Goal: Task Accomplishment & Management: Complete application form

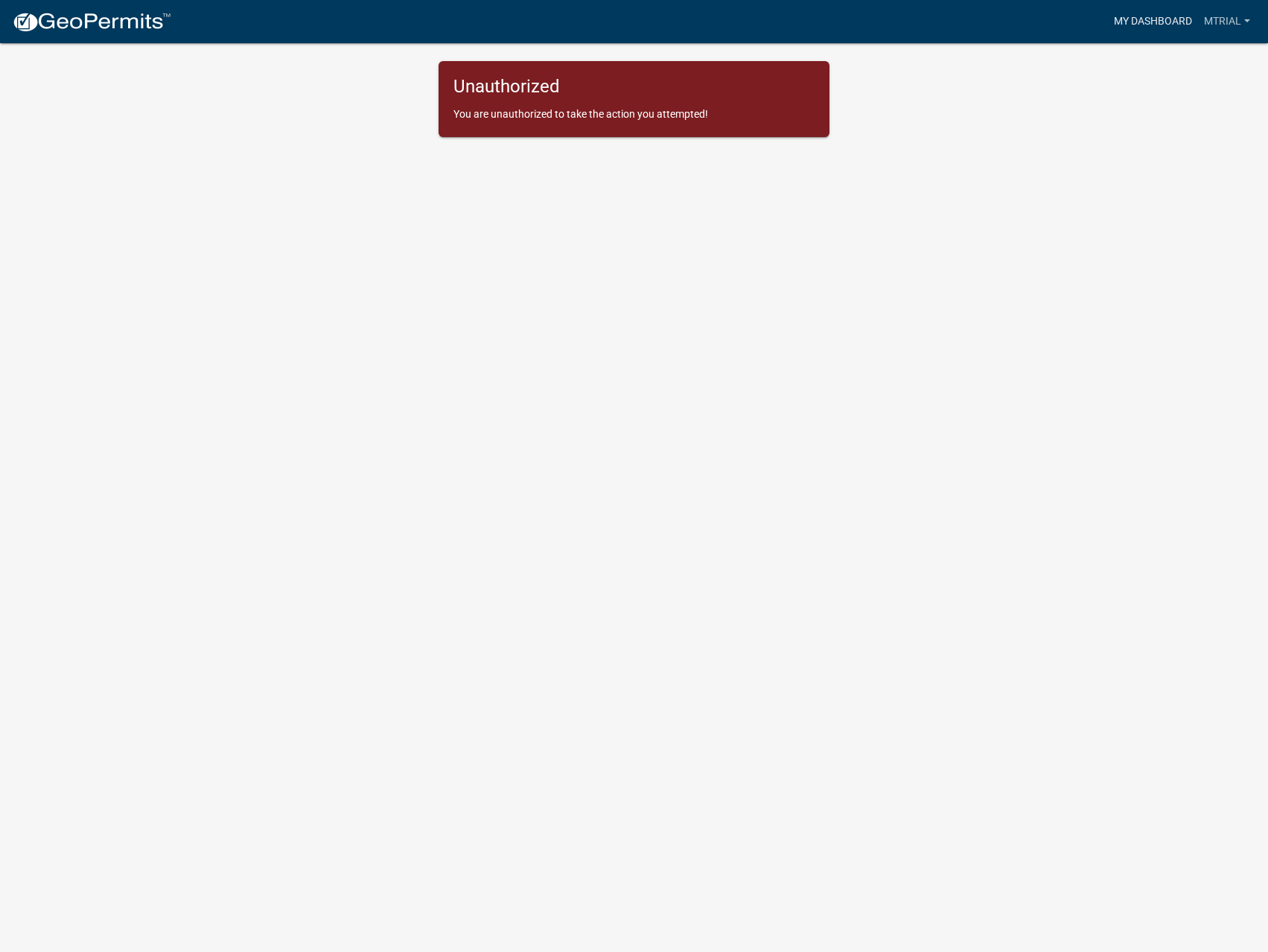
click at [1169, 22] on link "My Dashboard" at bounding box center [1153, 22] width 90 height 29
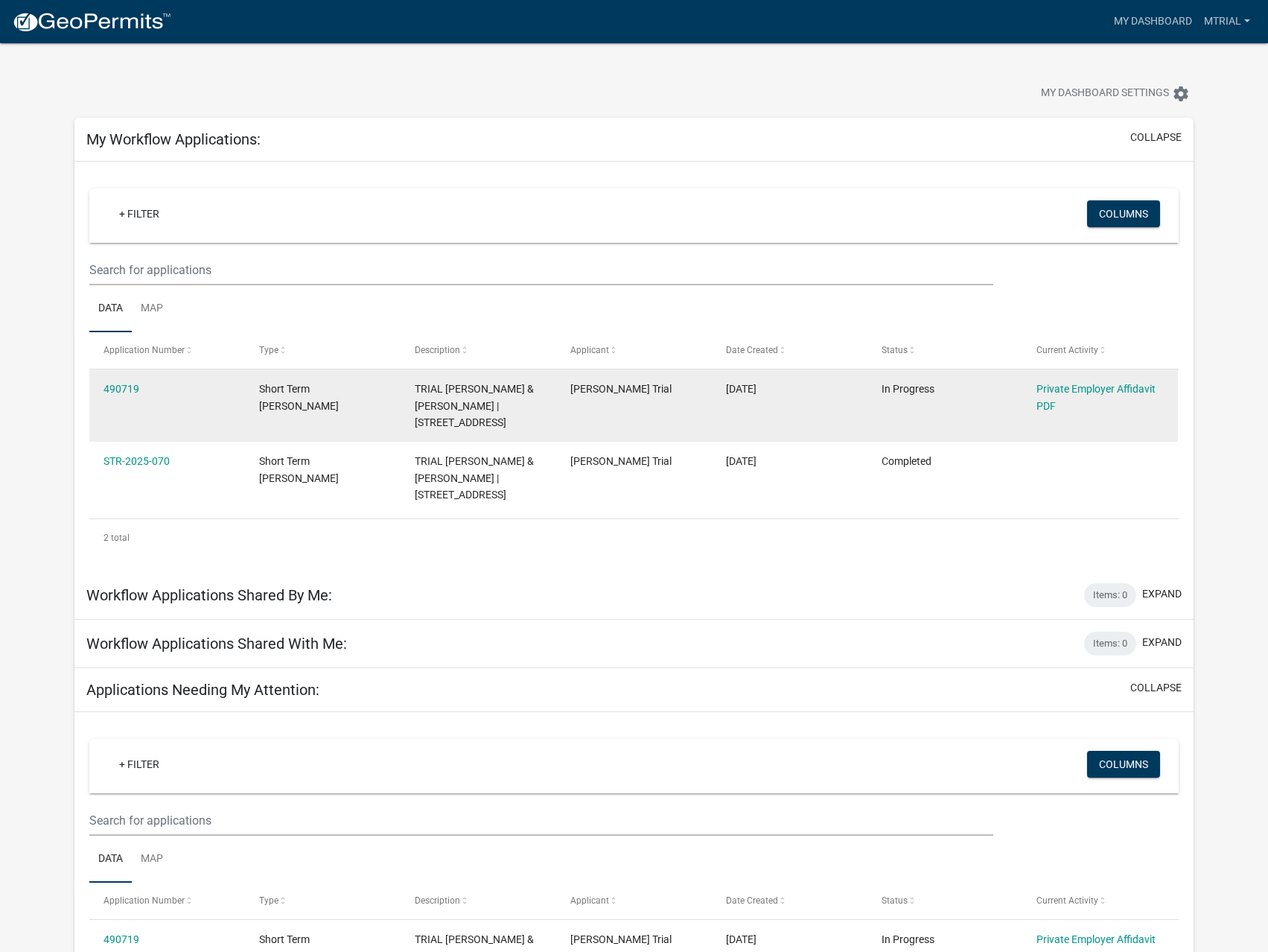
click at [122, 381] on div "490719" at bounding box center [167, 389] width 127 height 17
click at [123, 388] on link "490719" at bounding box center [121, 388] width 36 height 12
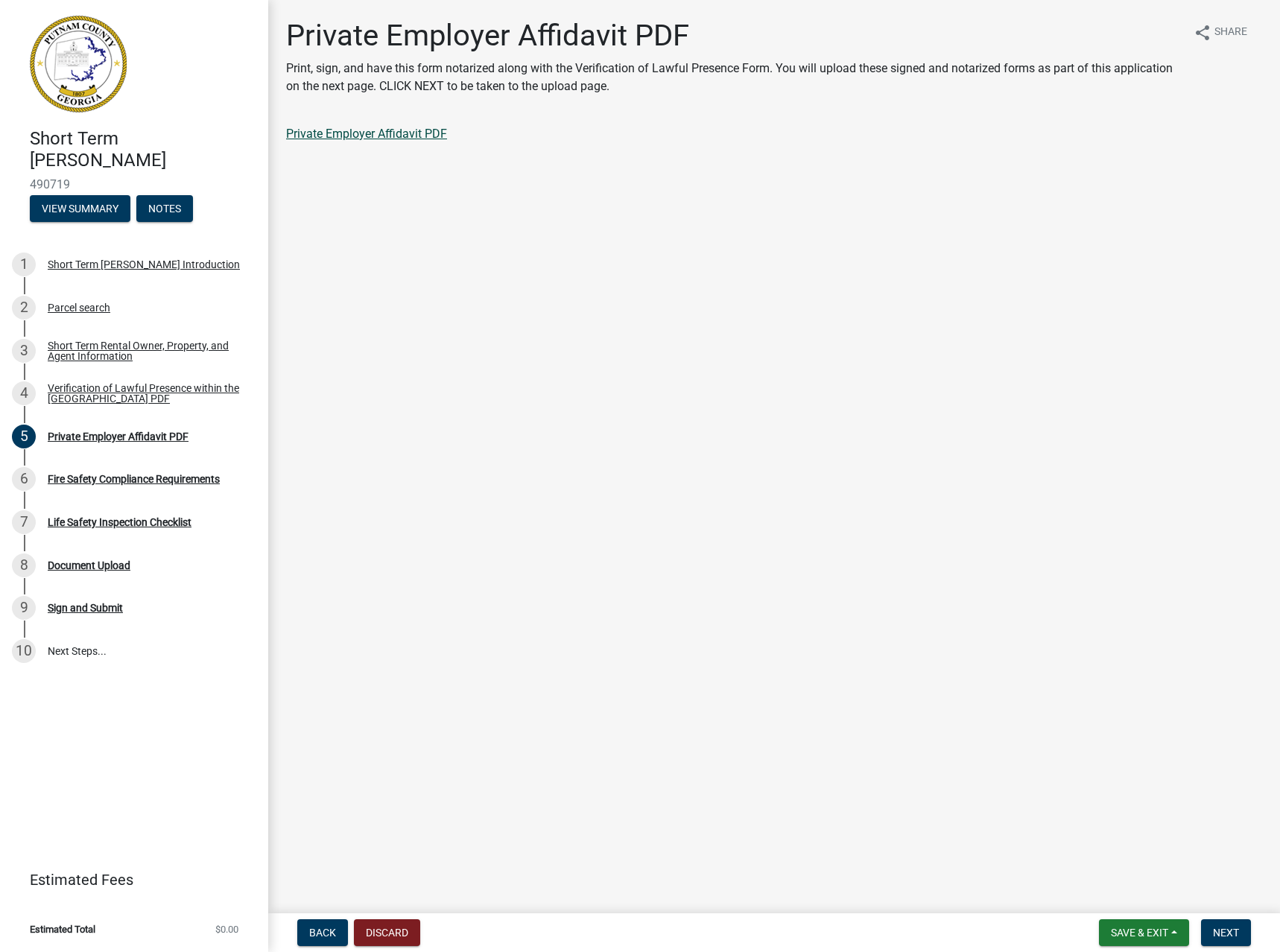
click at [406, 137] on link "Private Employer Affidavit PDF" at bounding box center [366, 134] width 161 height 14
click at [127, 475] on div "Fire Safety Compliance Requirements" at bounding box center [134, 479] width 172 height 11
click at [60, 484] on div "Fire Safety Compliance Requirements" at bounding box center [134, 479] width 172 height 11
click at [1232, 927] on span "Next" at bounding box center [1226, 932] width 26 height 12
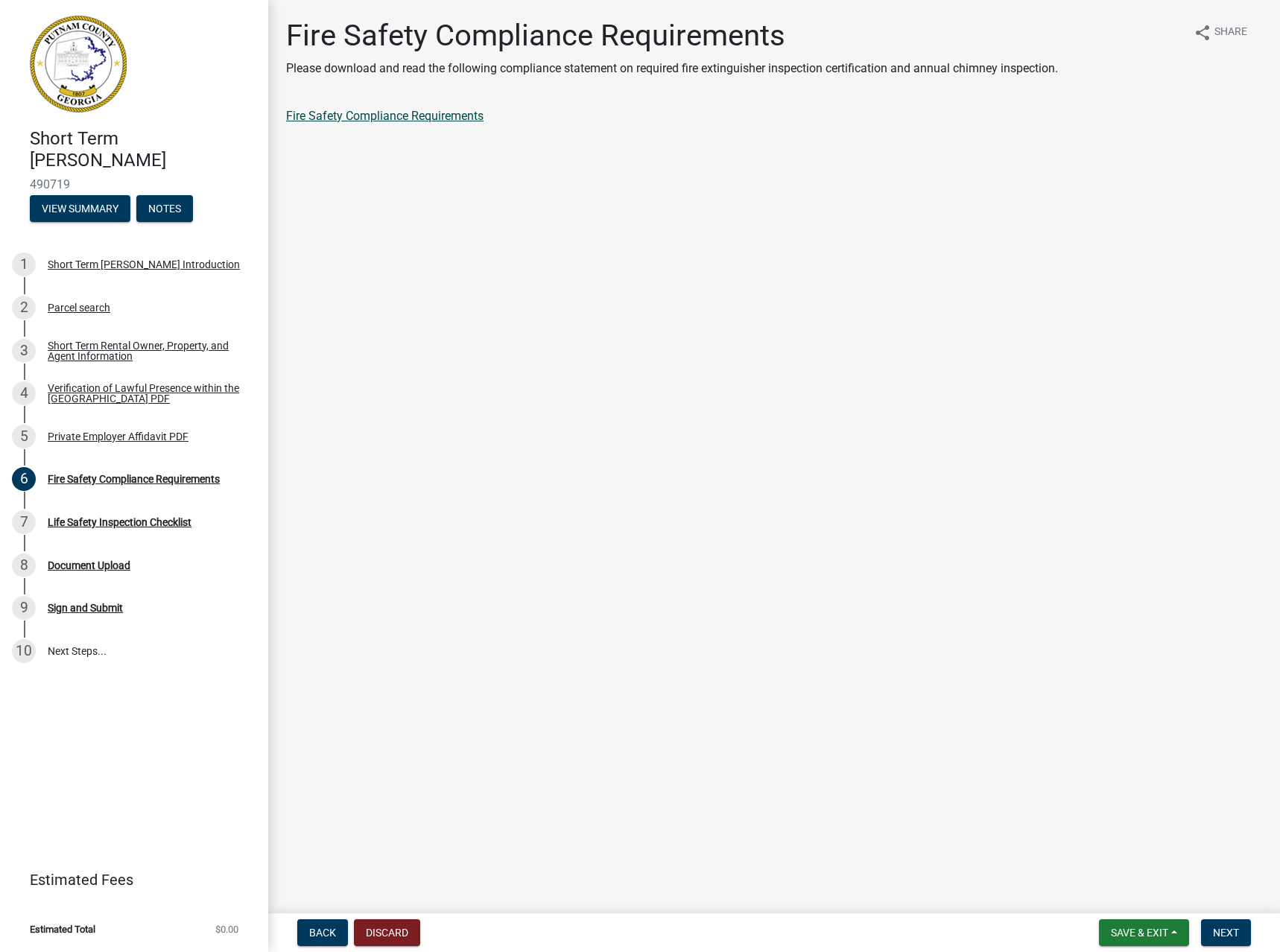
click at [450, 120] on link "Fire Safety Compliance Requirements" at bounding box center [385, 116] width 198 height 14
click at [1231, 931] on span "Next" at bounding box center [1226, 932] width 26 height 12
click at [325, 110] on link "Life Safety Inspection Checklist" at bounding box center [368, 116] width 165 height 14
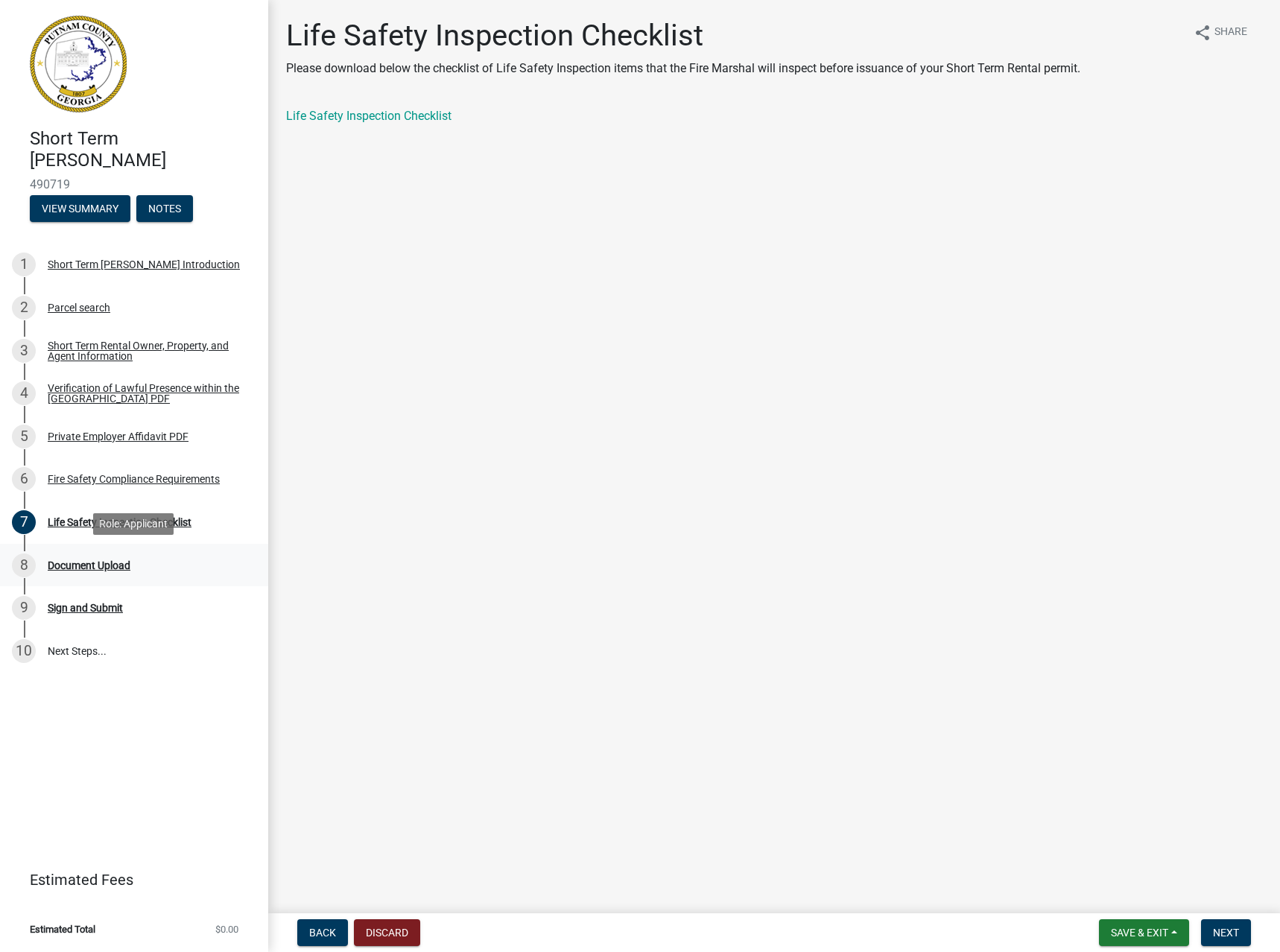
click at [83, 560] on div "Document Upload" at bounding box center [89, 565] width 83 height 11
click at [68, 520] on div "Life Safety Inspection Checklist" at bounding box center [120, 522] width 144 height 11
click at [69, 566] on div "Document Upload" at bounding box center [89, 565] width 83 height 11
click at [1223, 932] on span "Next" at bounding box center [1226, 932] width 26 height 12
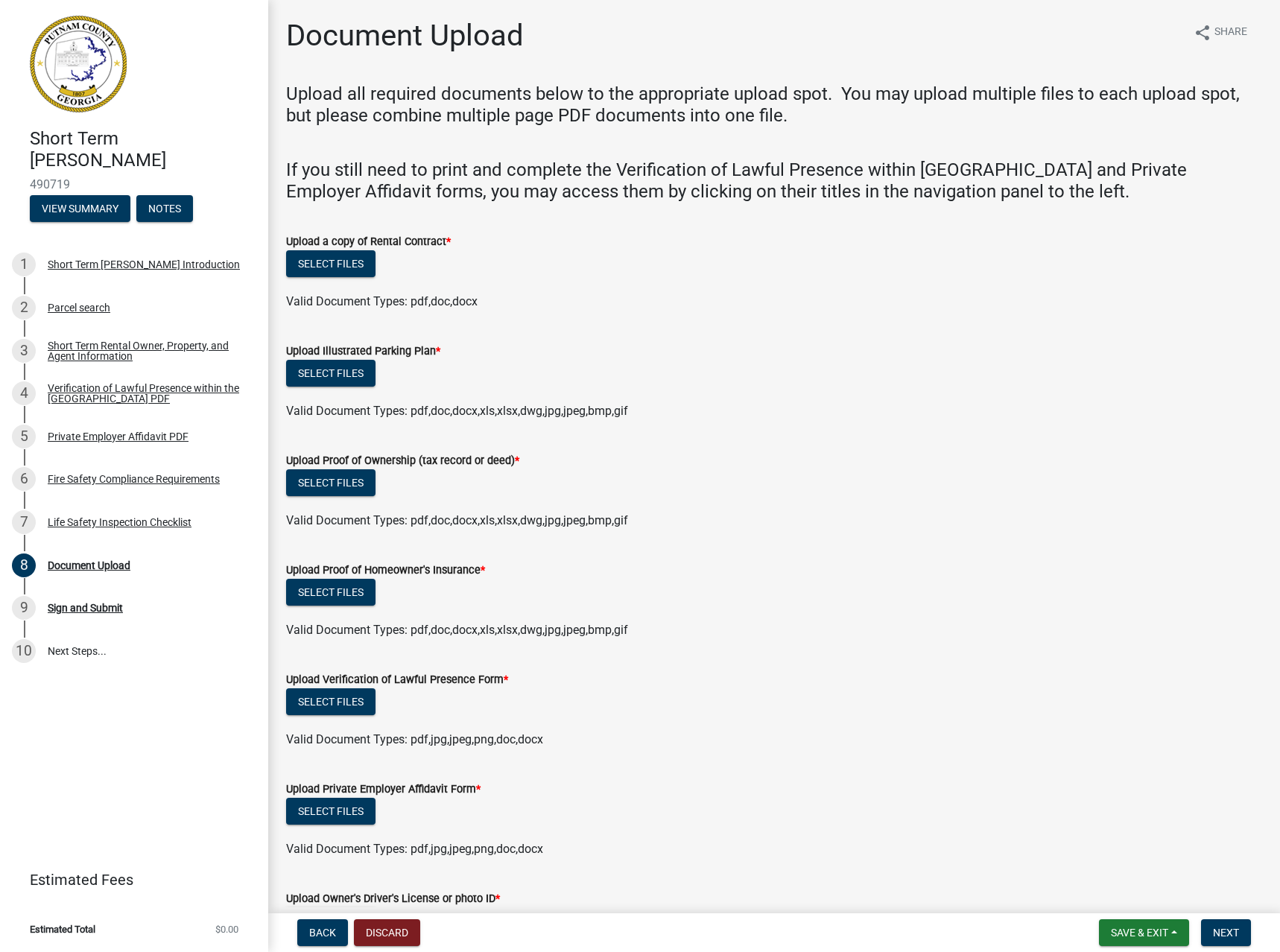
click at [856, 518] on div "Valid Document Types: pdf,doc,docx,xls,xlsx,dwg,jpg,jpeg,bmp,gif" at bounding box center [774, 520] width 998 height 18
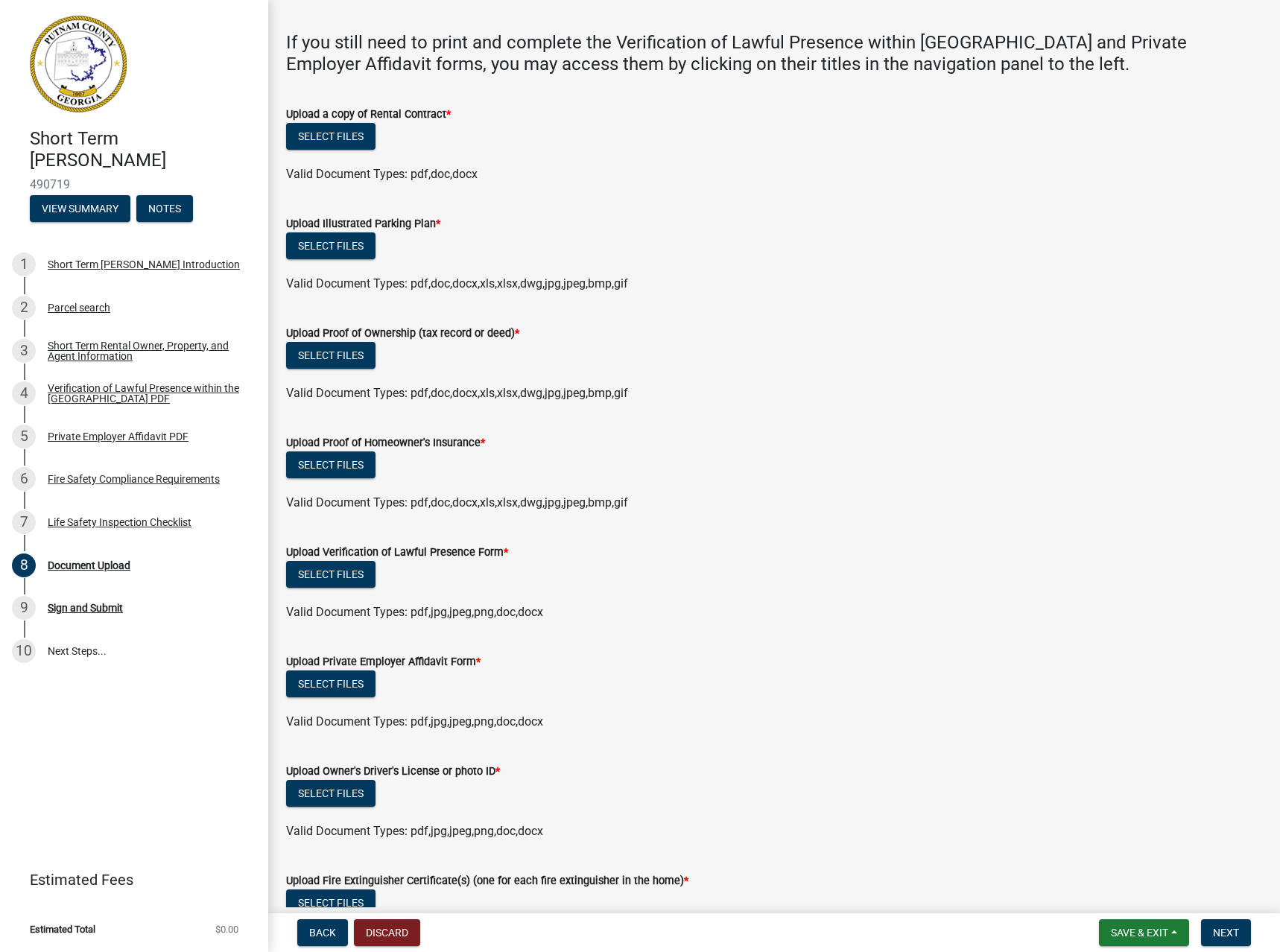
scroll to position [53, 0]
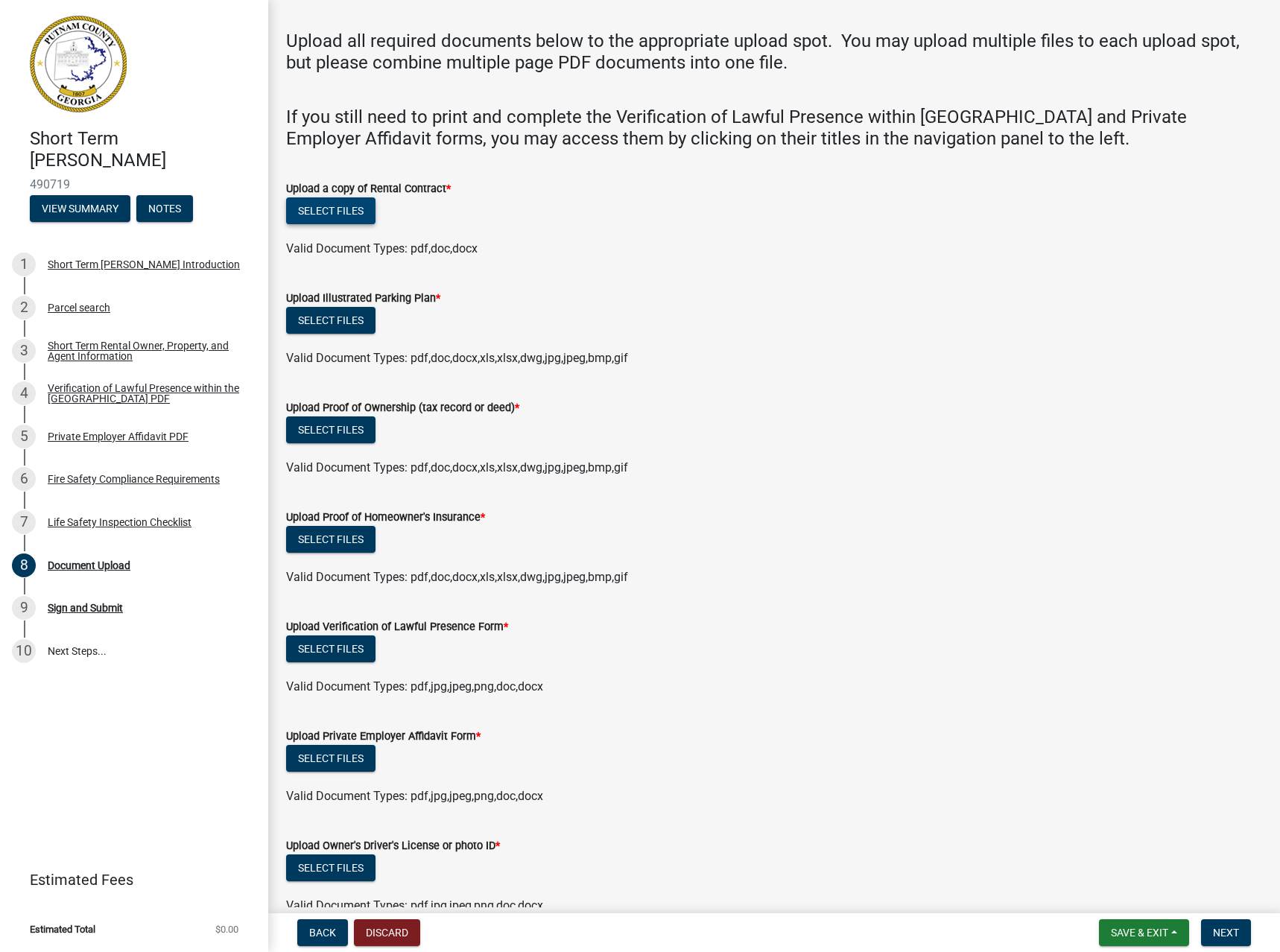
click at [362, 208] on button "Select files" at bounding box center [331, 211] width 90 height 27
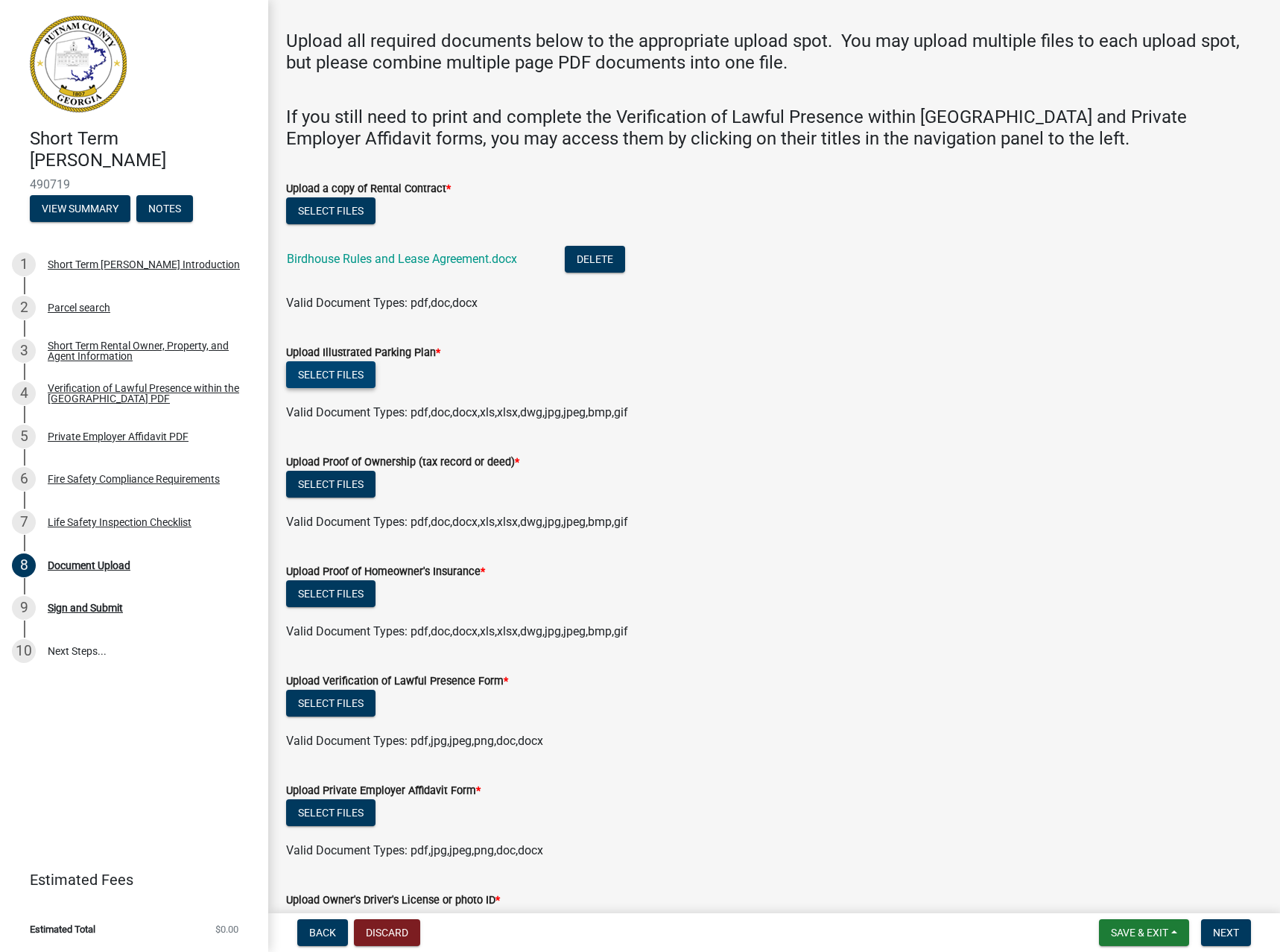
click at [343, 371] on button "Select files" at bounding box center [331, 374] width 90 height 27
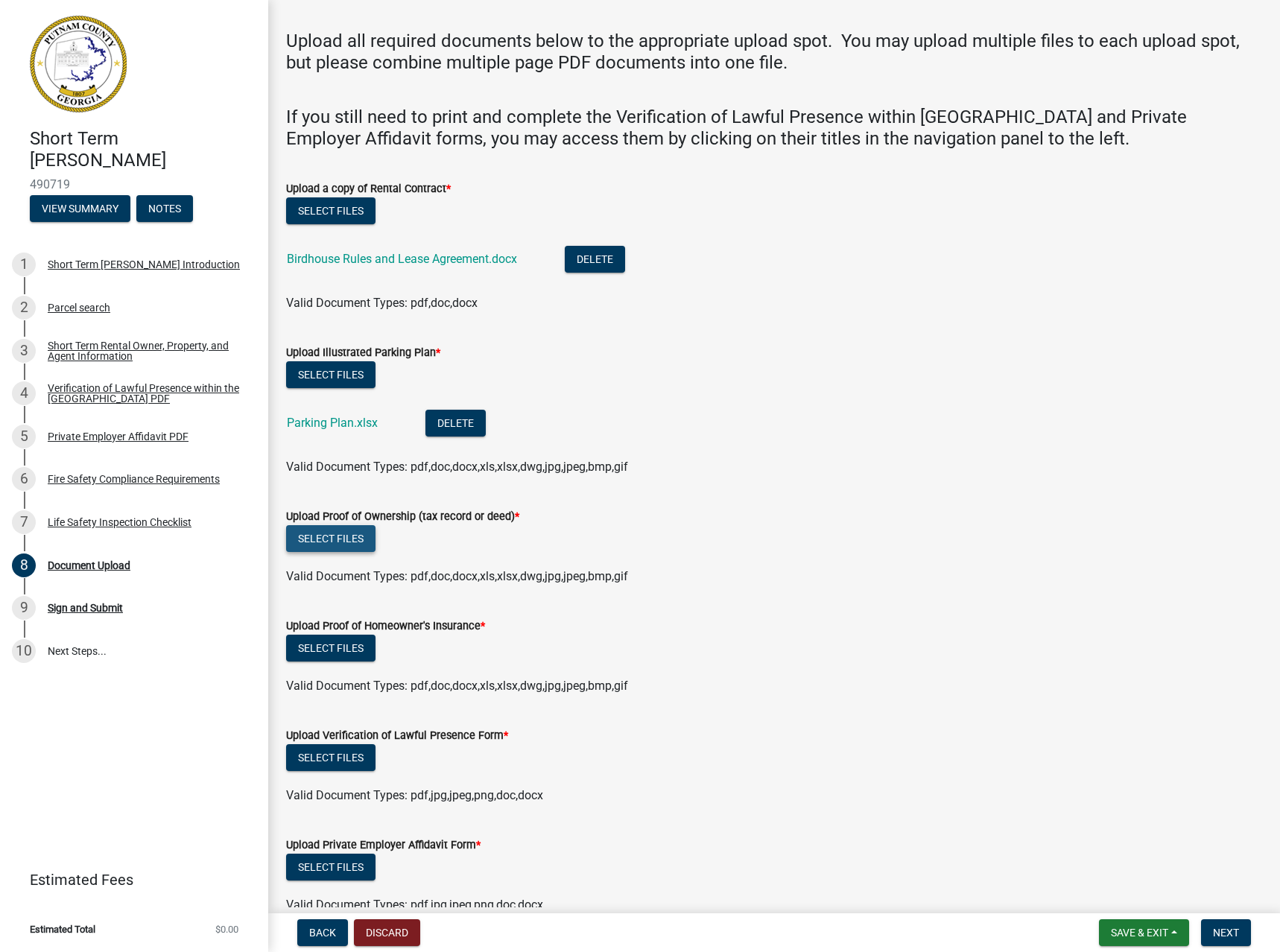
click at [338, 537] on button "Select files" at bounding box center [331, 538] width 90 height 27
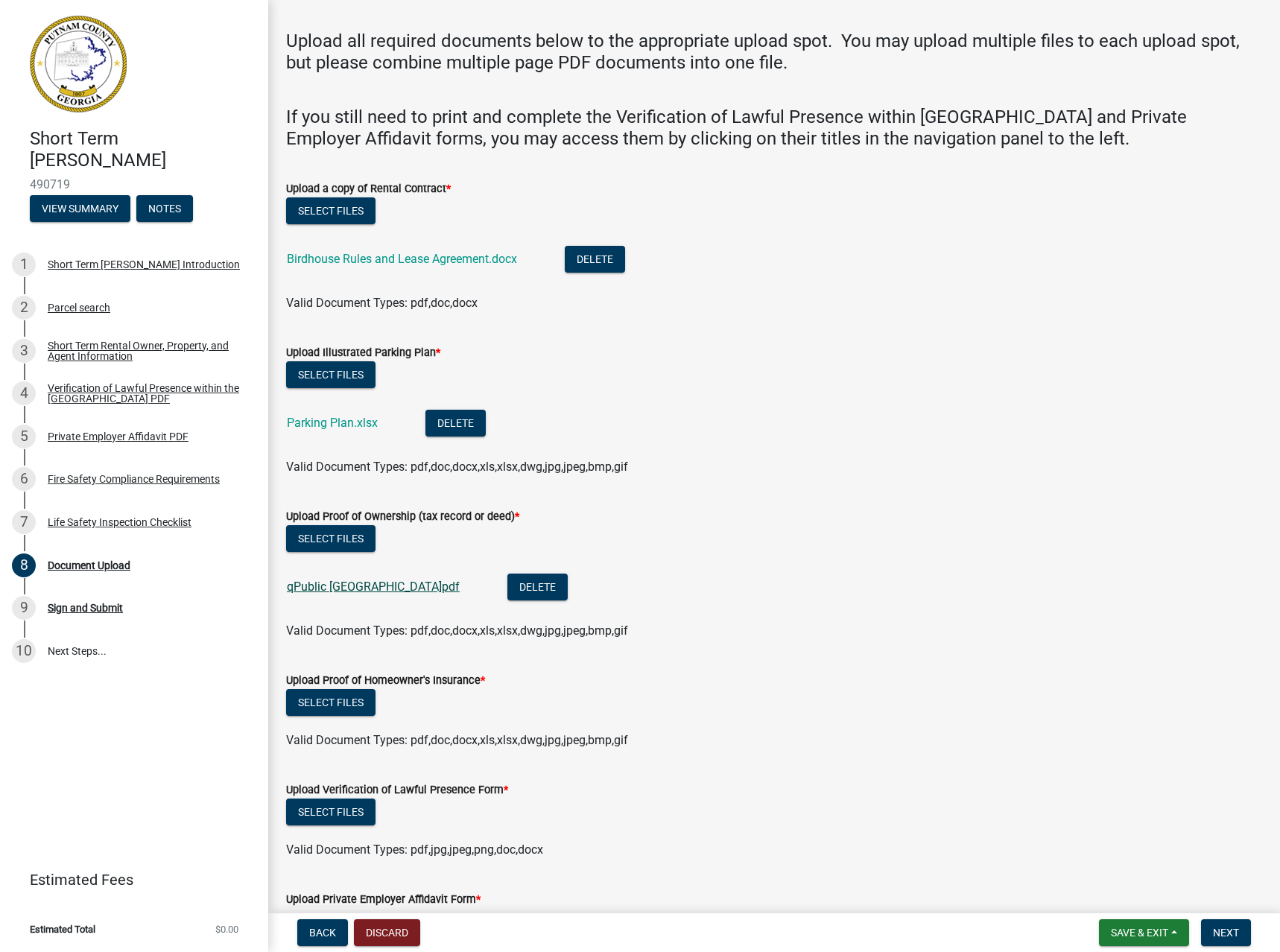
click at [356, 593] on link "qPublic [GEOGRAPHIC_DATA]pdf" at bounding box center [373, 586] width 173 height 14
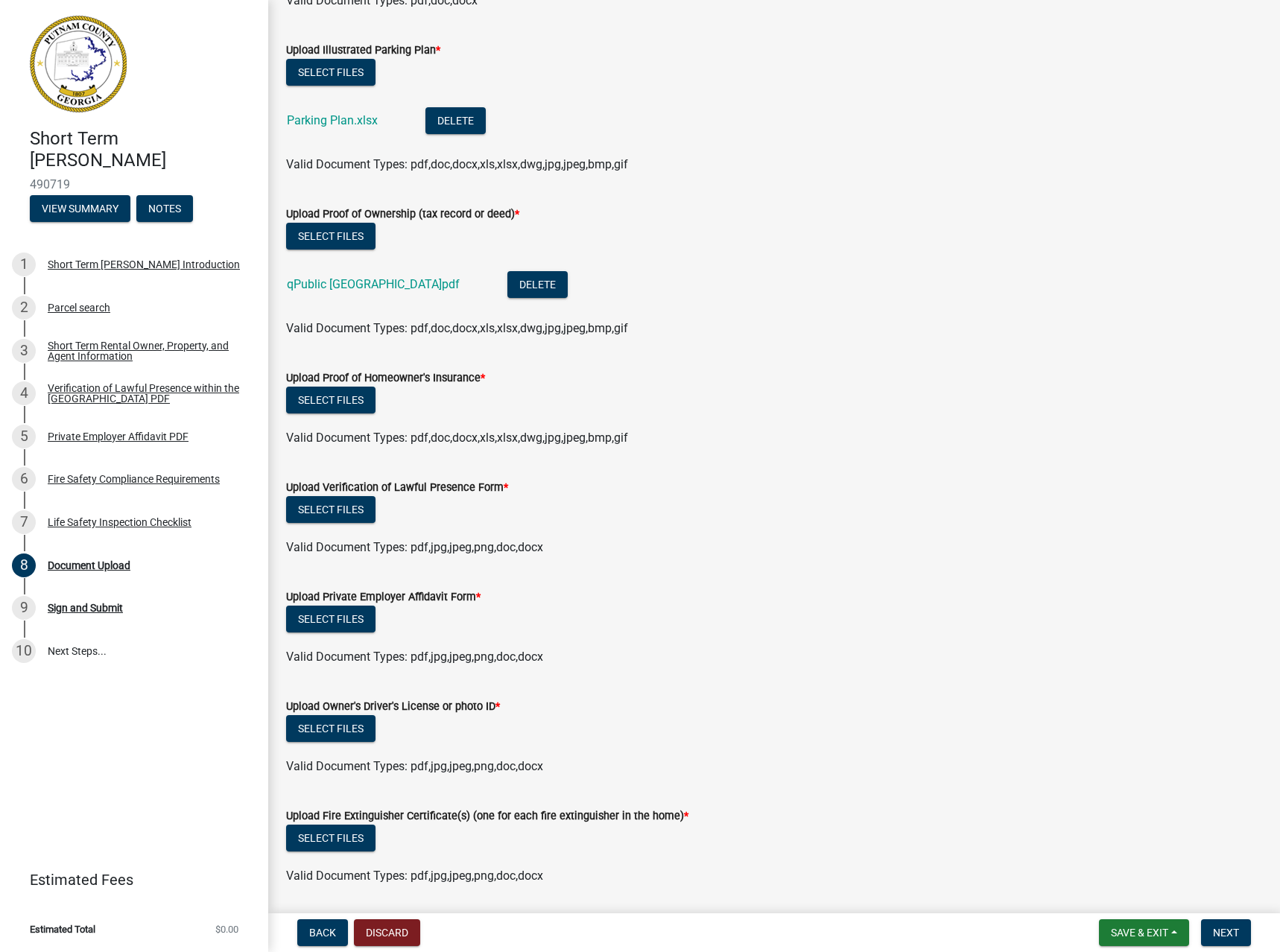
scroll to position [425, 0]
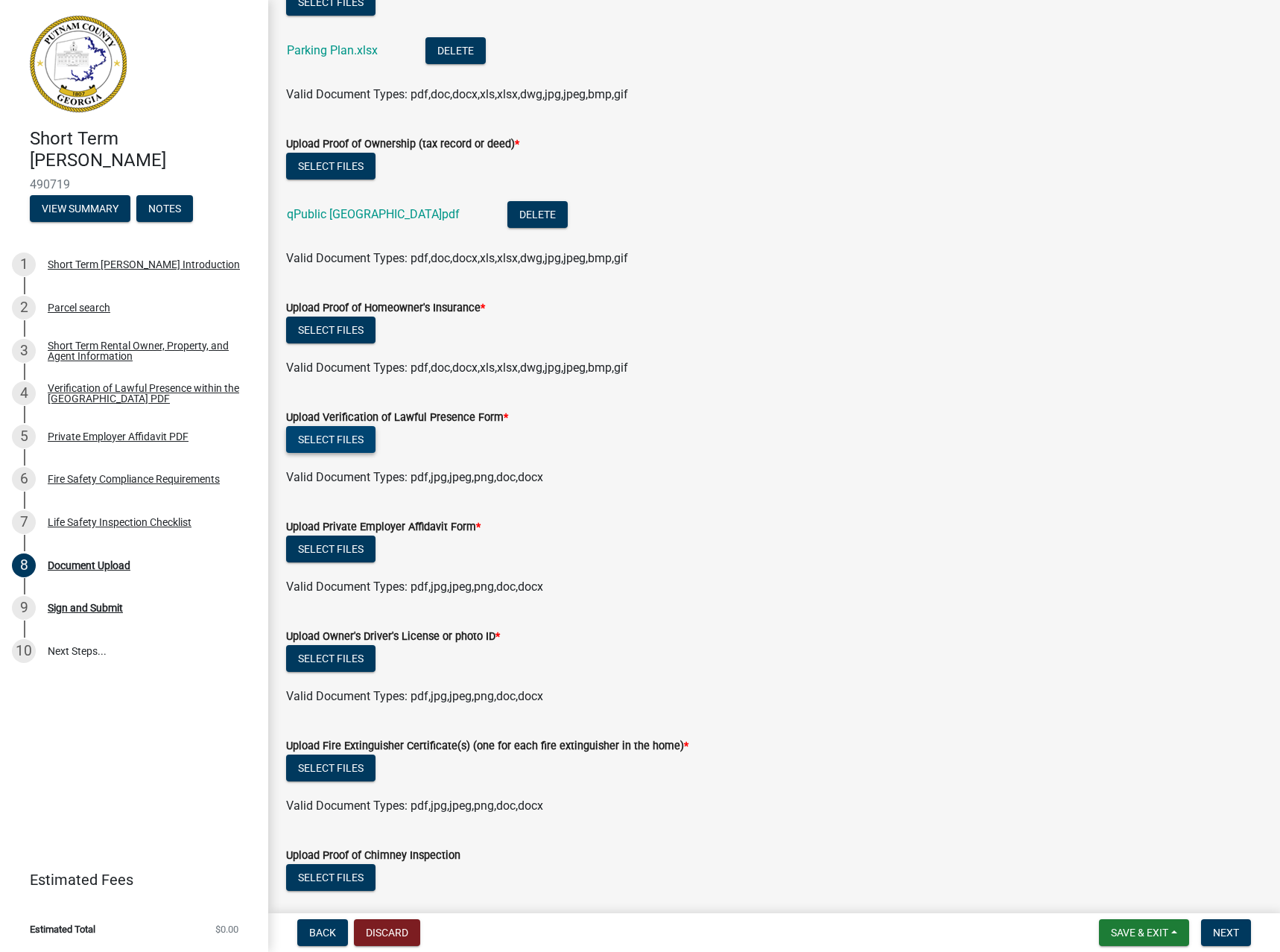
click at [341, 446] on button "Select files" at bounding box center [331, 439] width 90 height 27
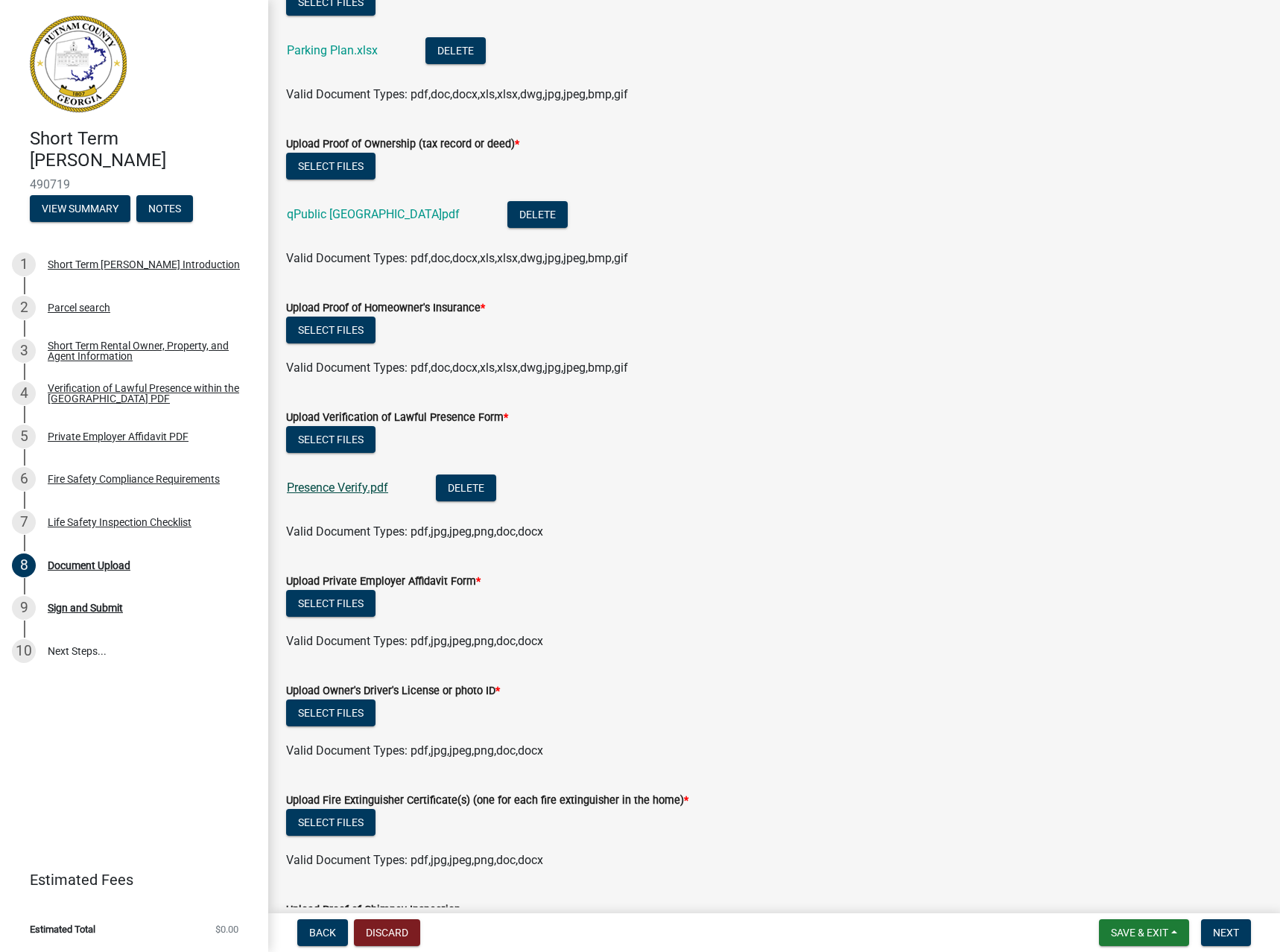
click at [317, 484] on link "Presence Verify.pdf" at bounding box center [337, 487] width 101 height 14
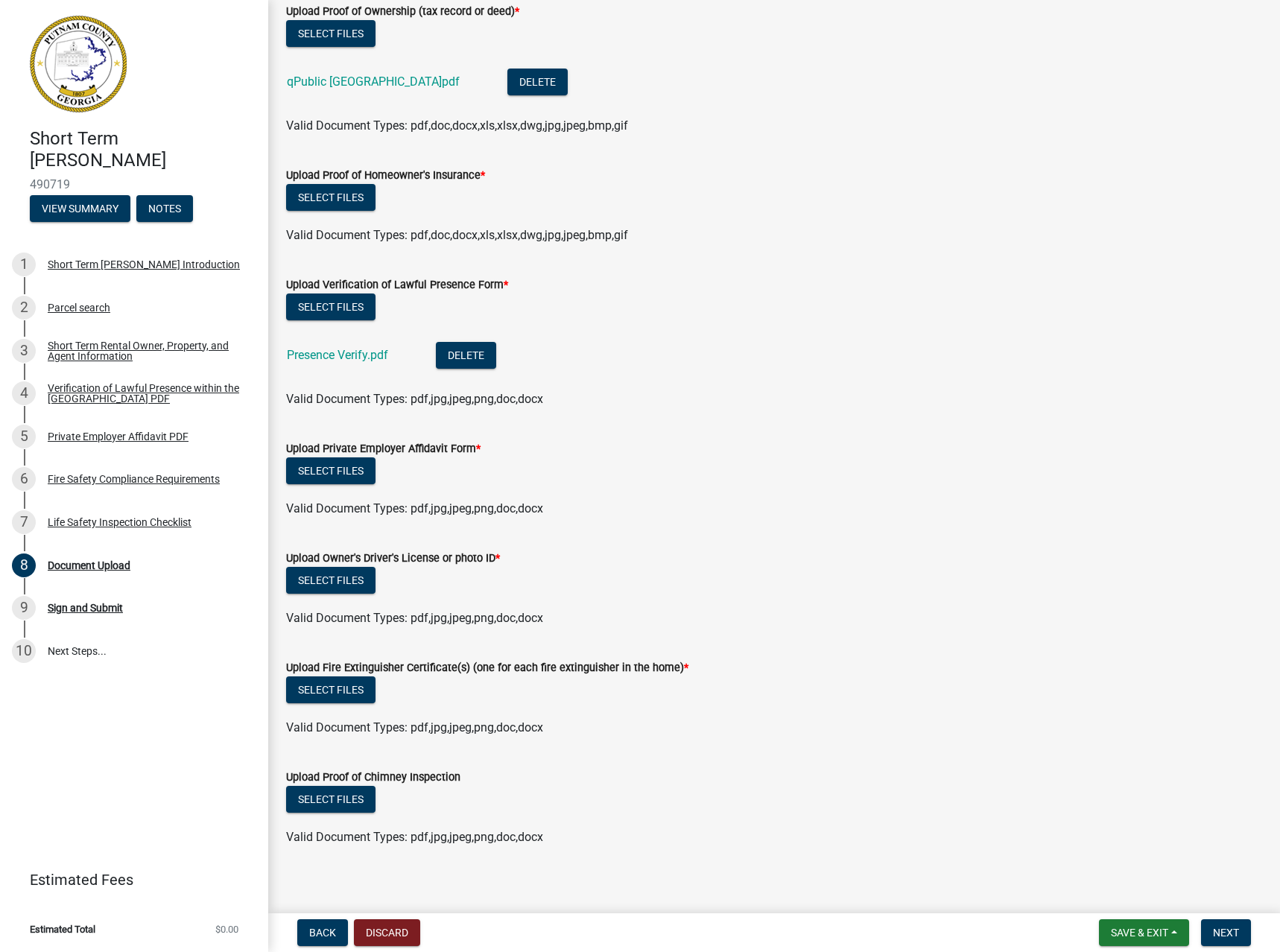
scroll to position [568, 0]
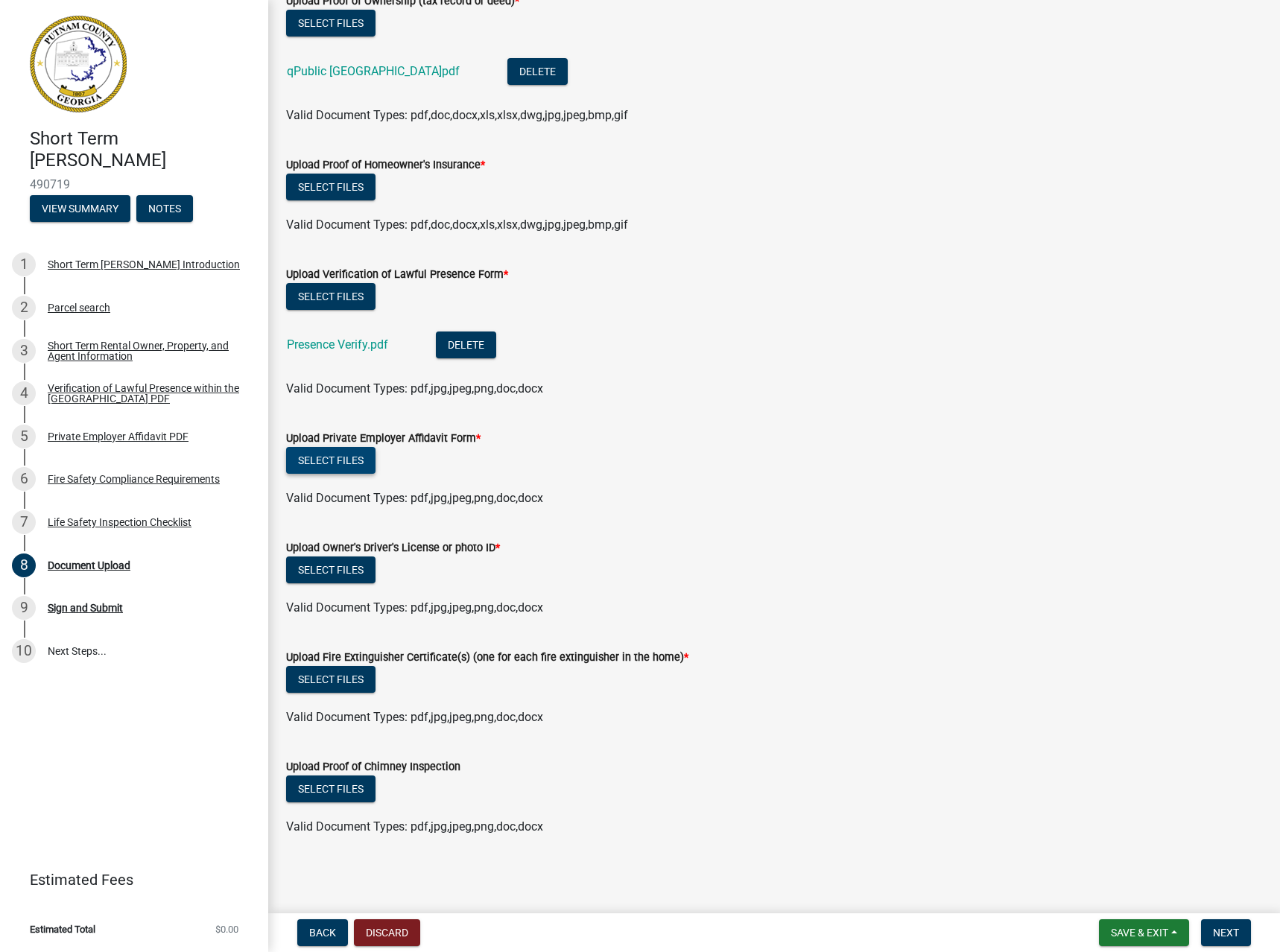
click at [328, 453] on button "Select files" at bounding box center [331, 460] width 90 height 27
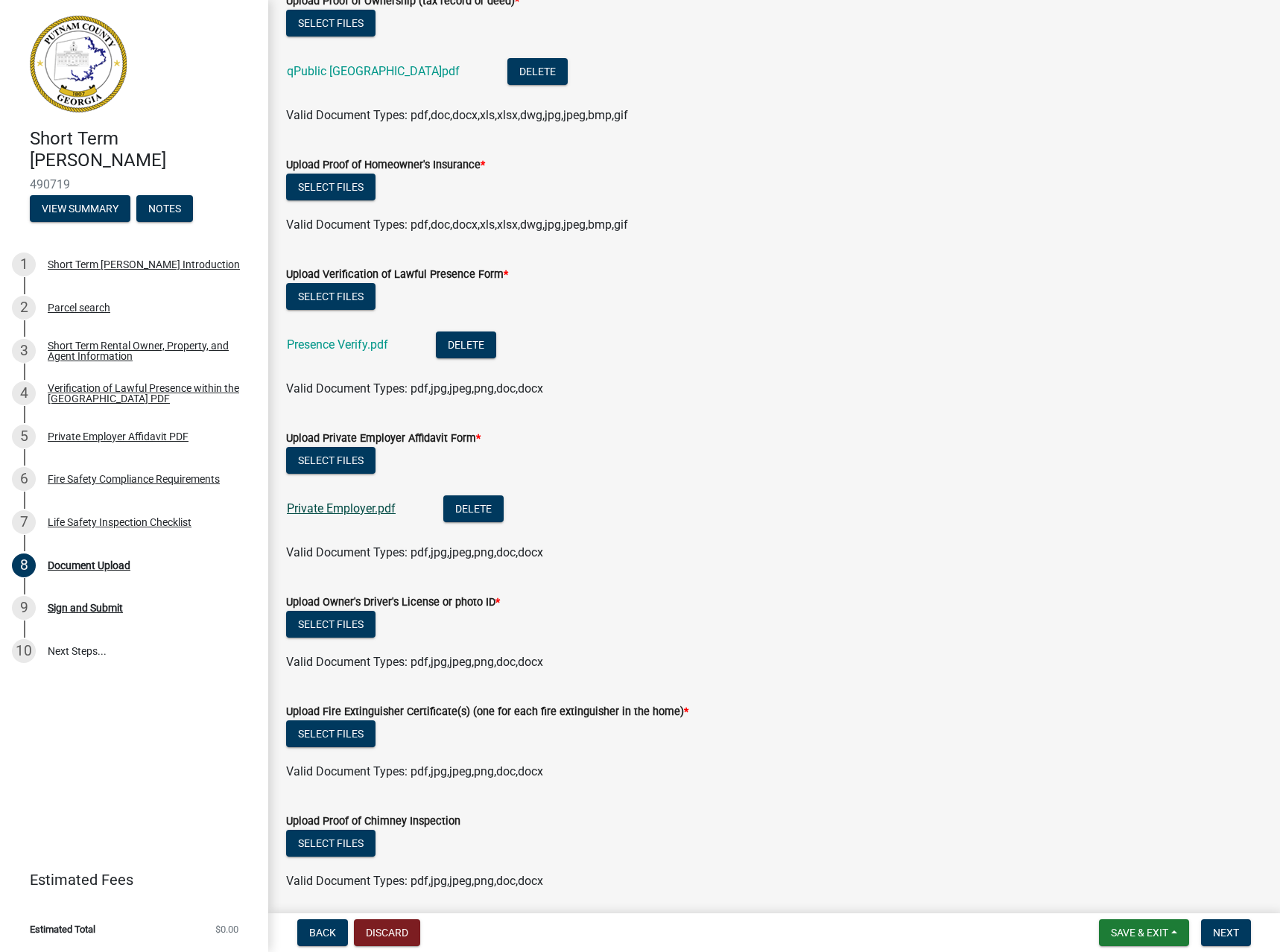
click at [351, 506] on link "Private Employer.pdf" at bounding box center [341, 508] width 109 height 14
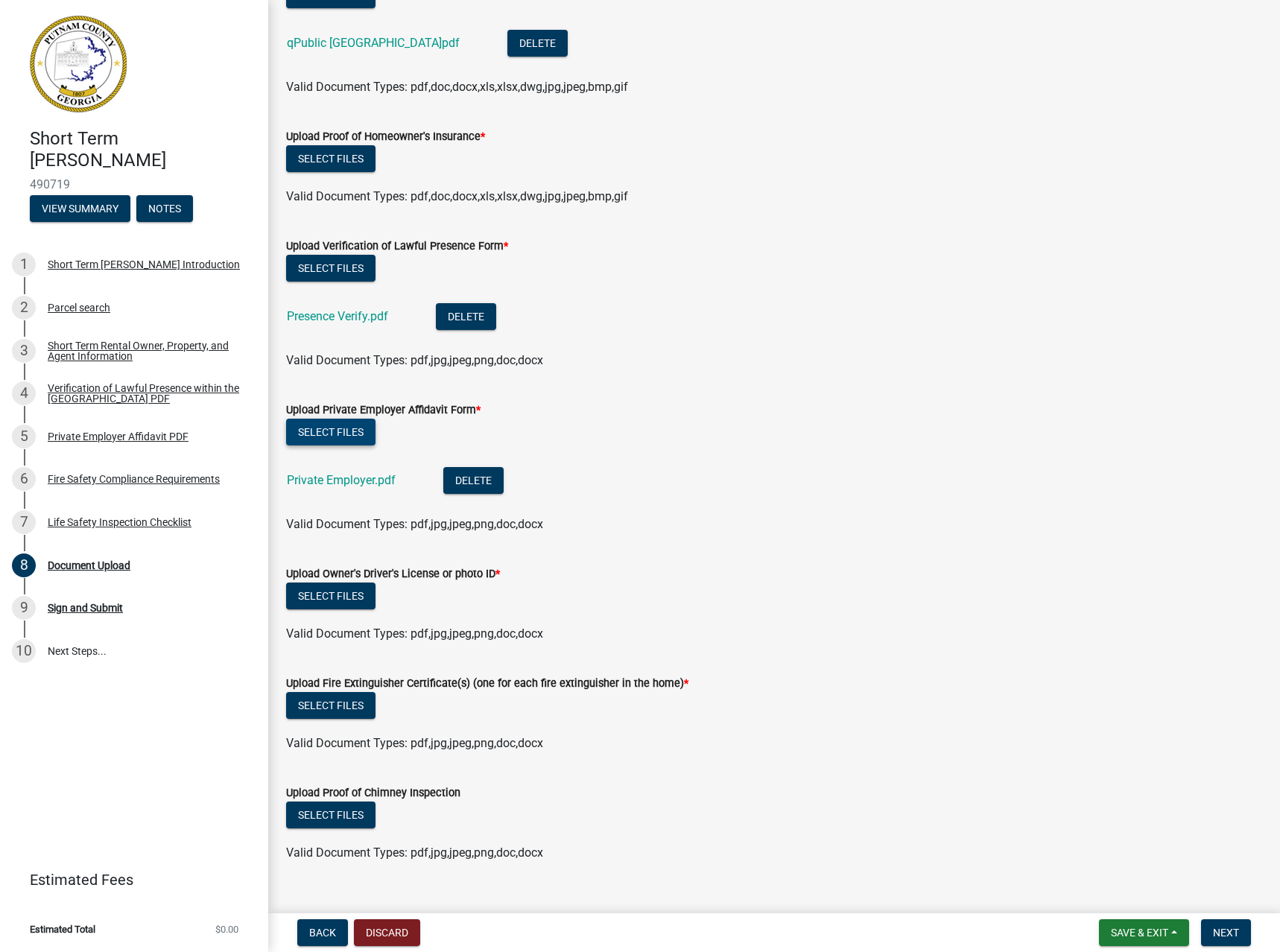
scroll to position [622, 0]
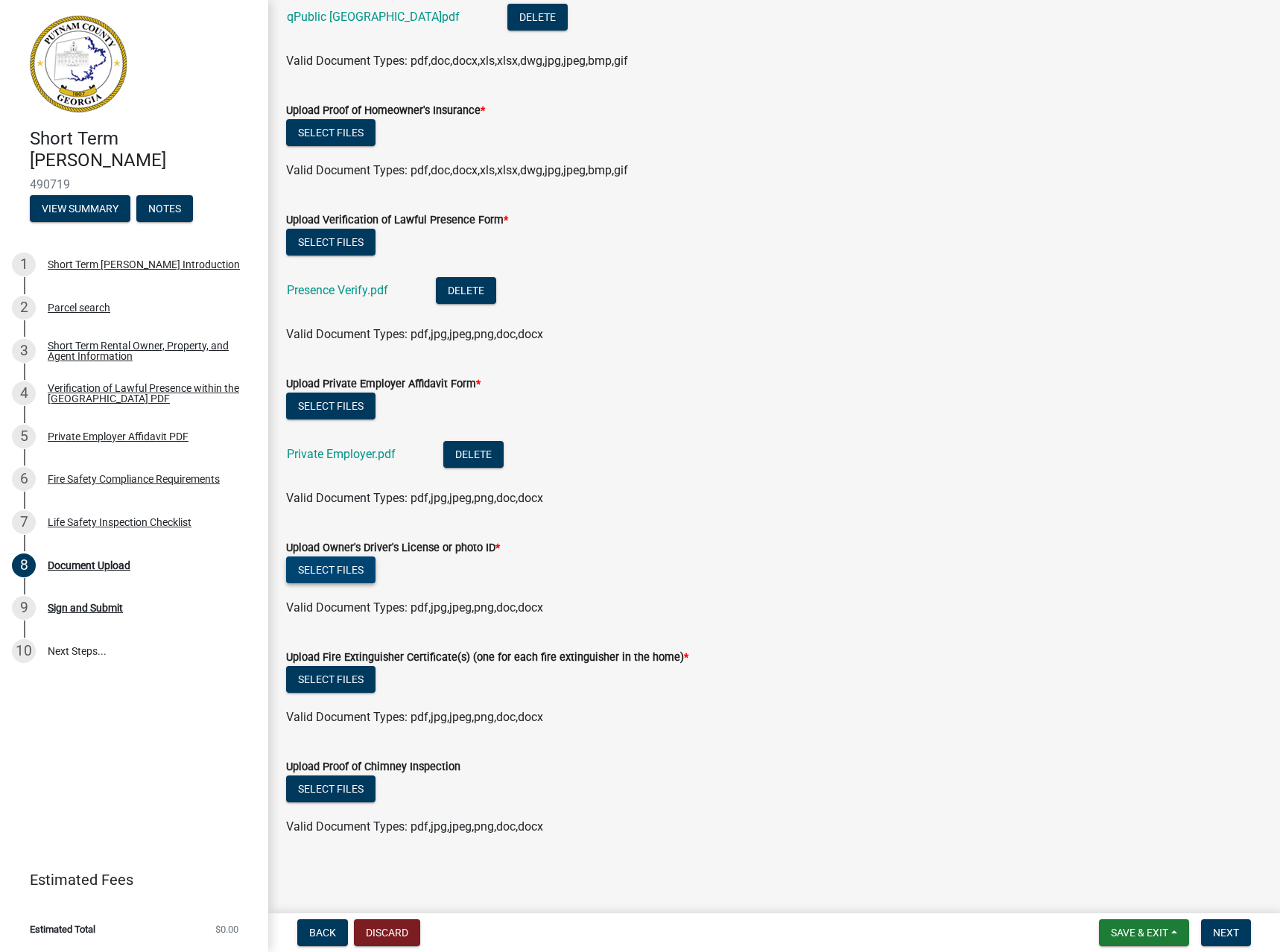
click at [333, 577] on button "Select files" at bounding box center [331, 569] width 90 height 27
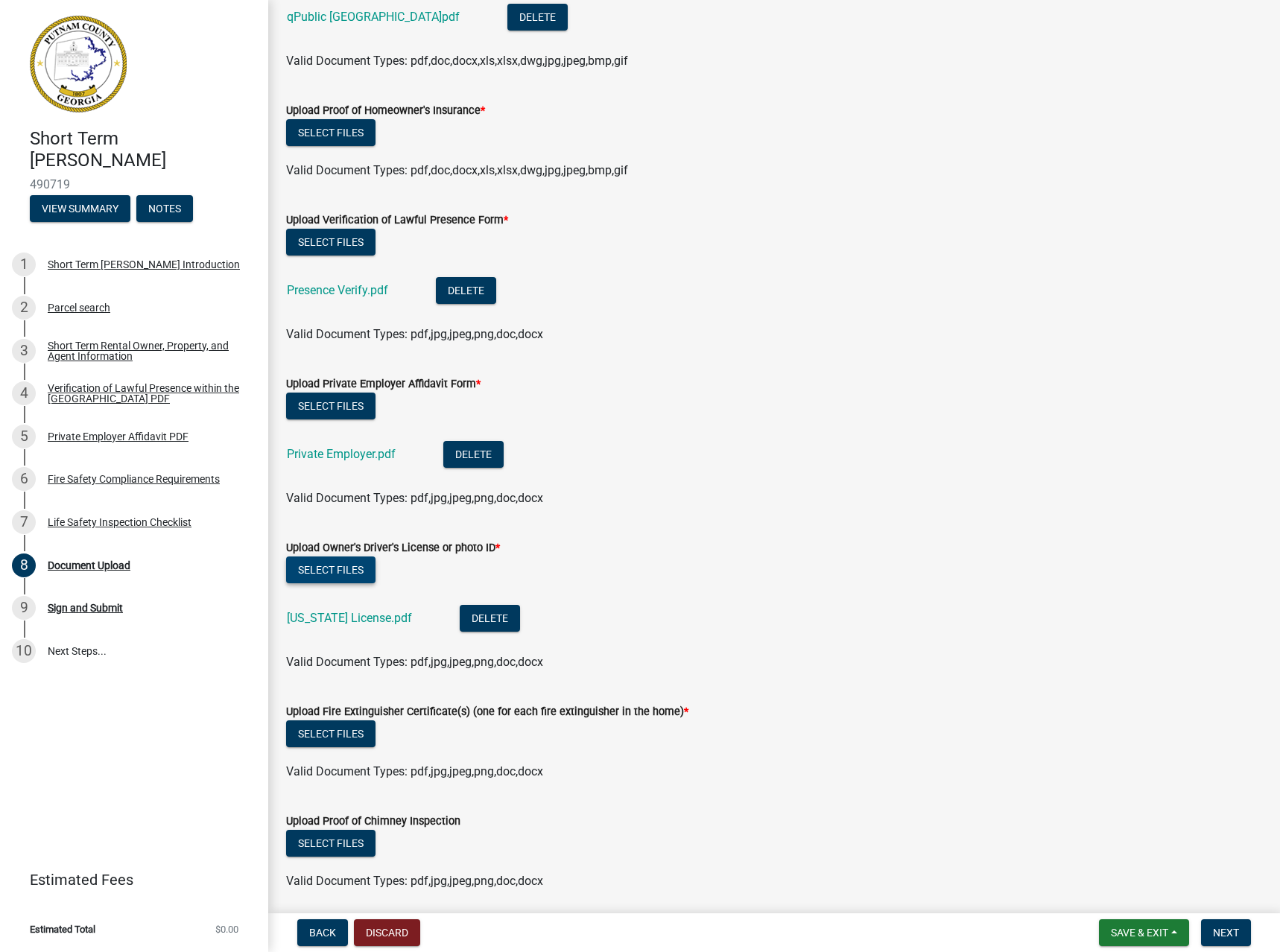
click at [339, 565] on button "Select files" at bounding box center [331, 569] width 90 height 27
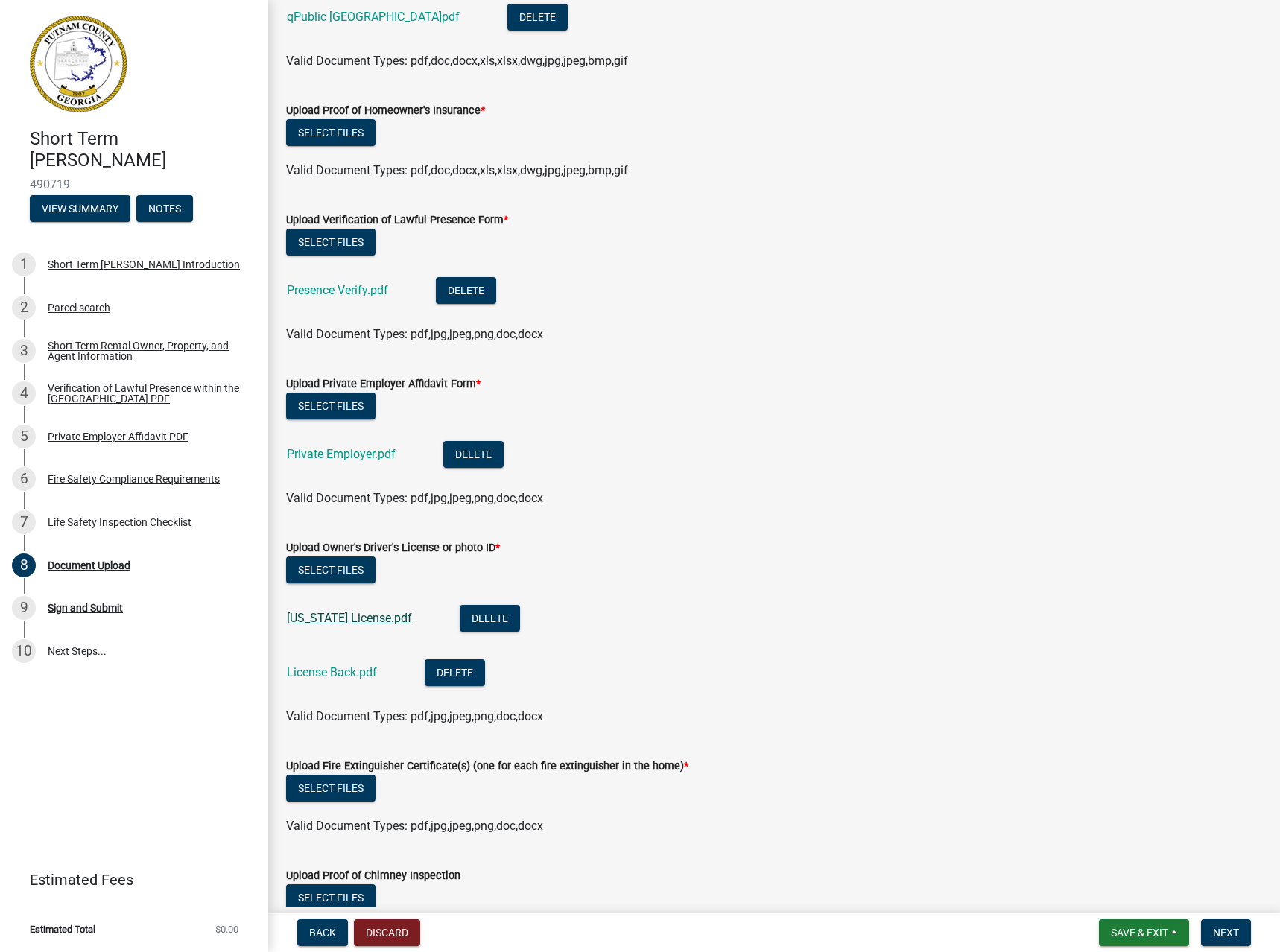
click at [327, 616] on link "[US_STATE] License.pdf" at bounding box center [349, 618] width 125 height 14
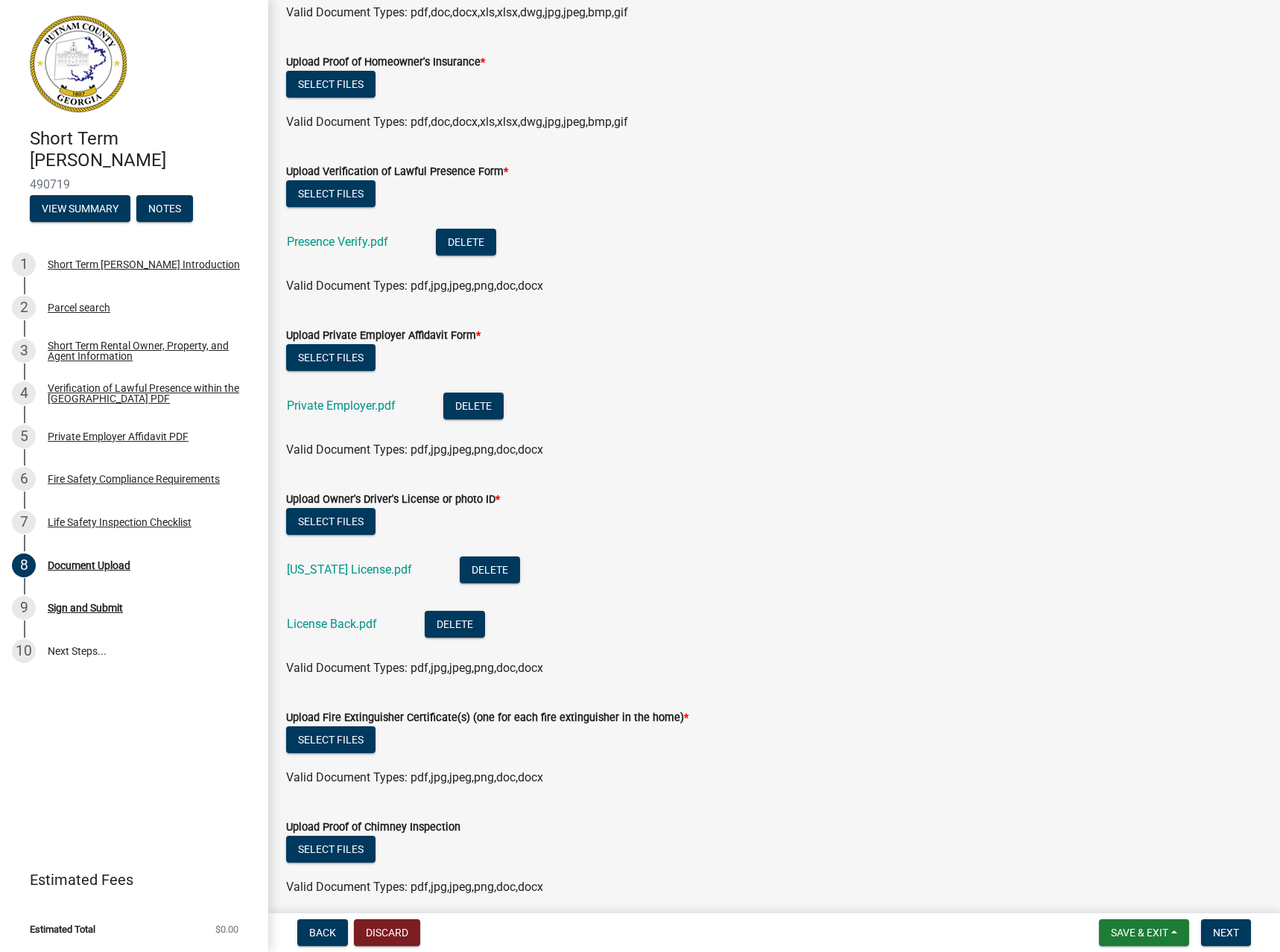
scroll to position [731, 0]
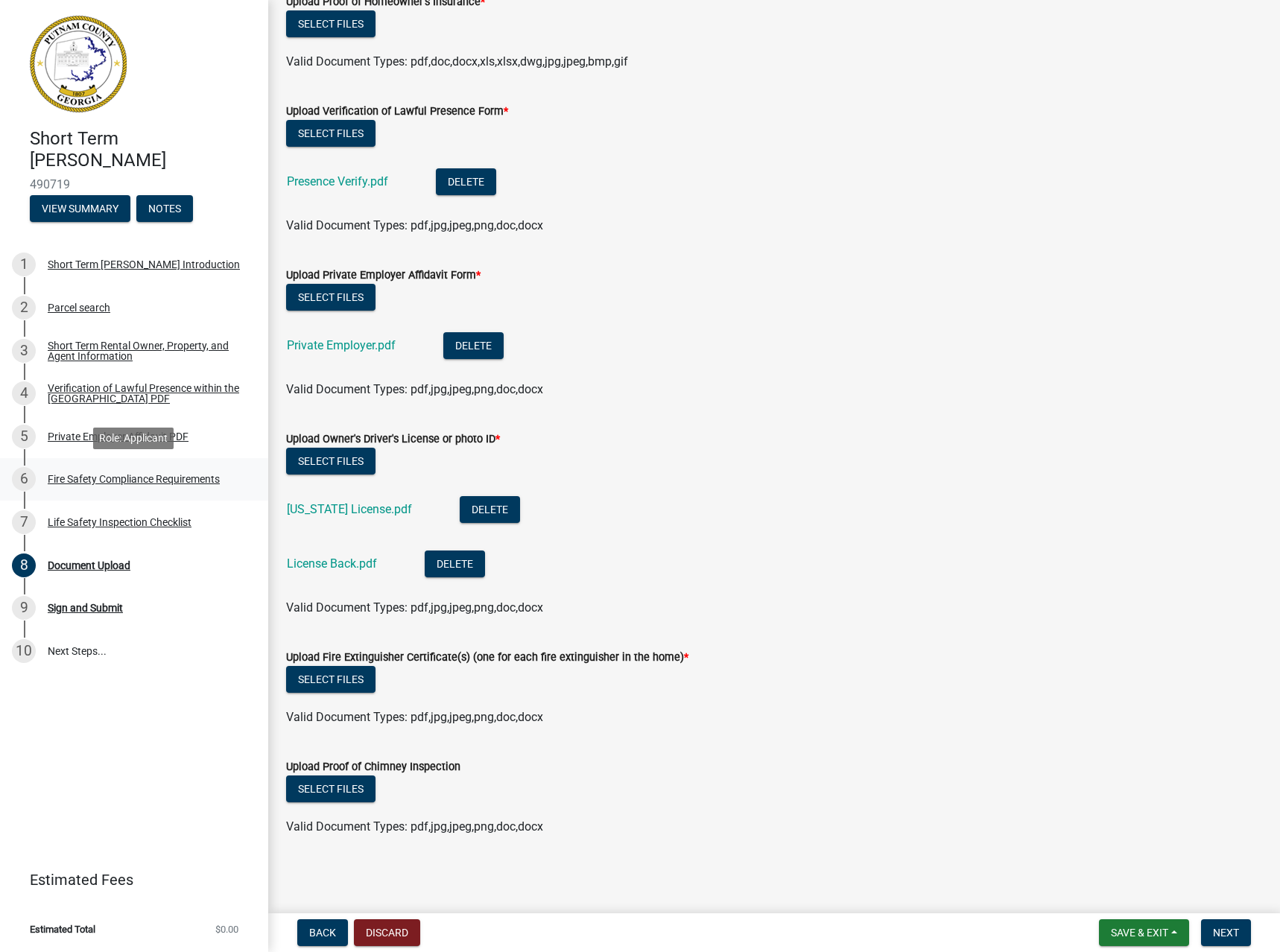
click at [94, 485] on div "6 Fire Safety Compliance Requirements" at bounding box center [127, 479] width 233 height 24
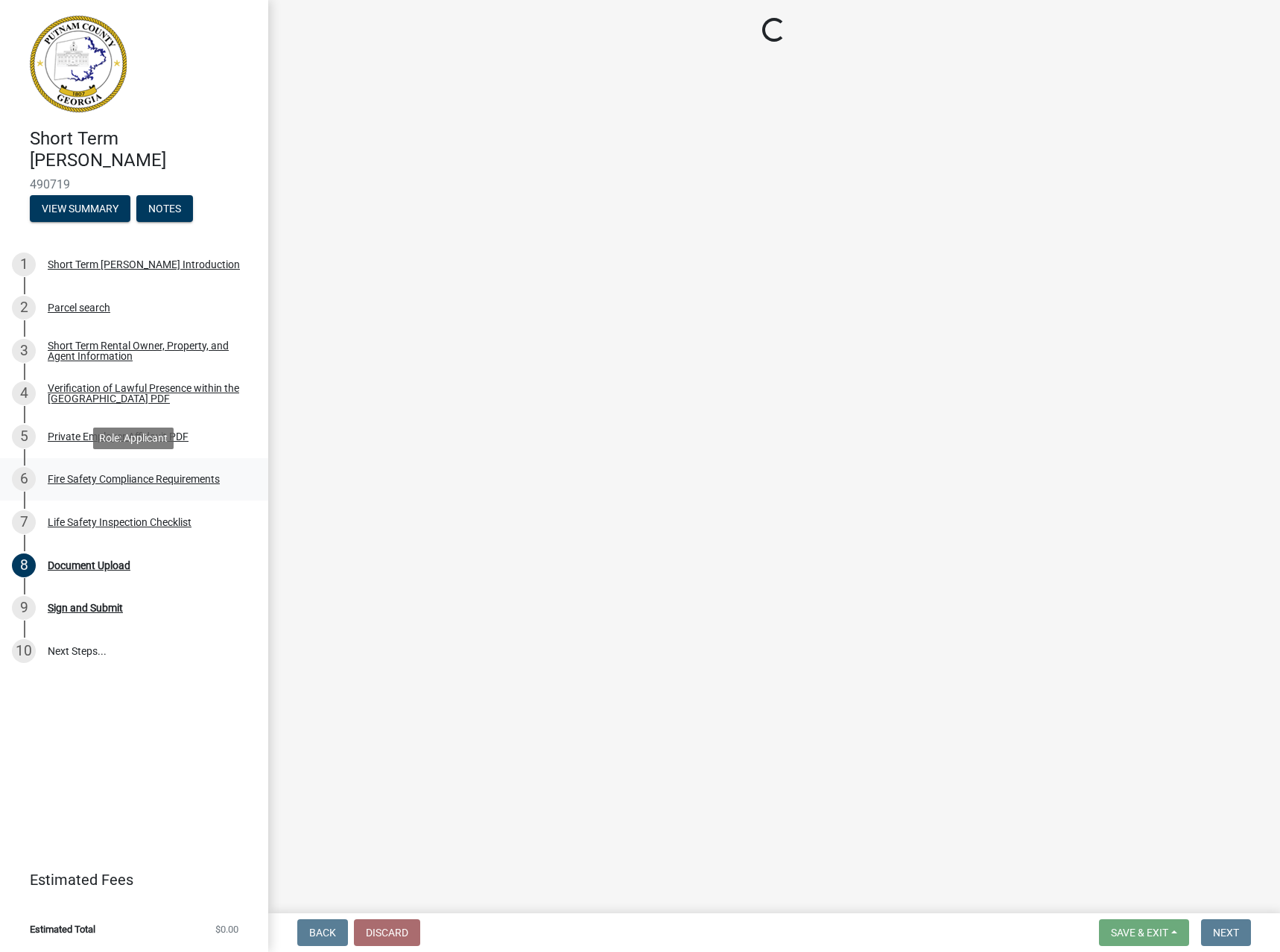
scroll to position [0, 0]
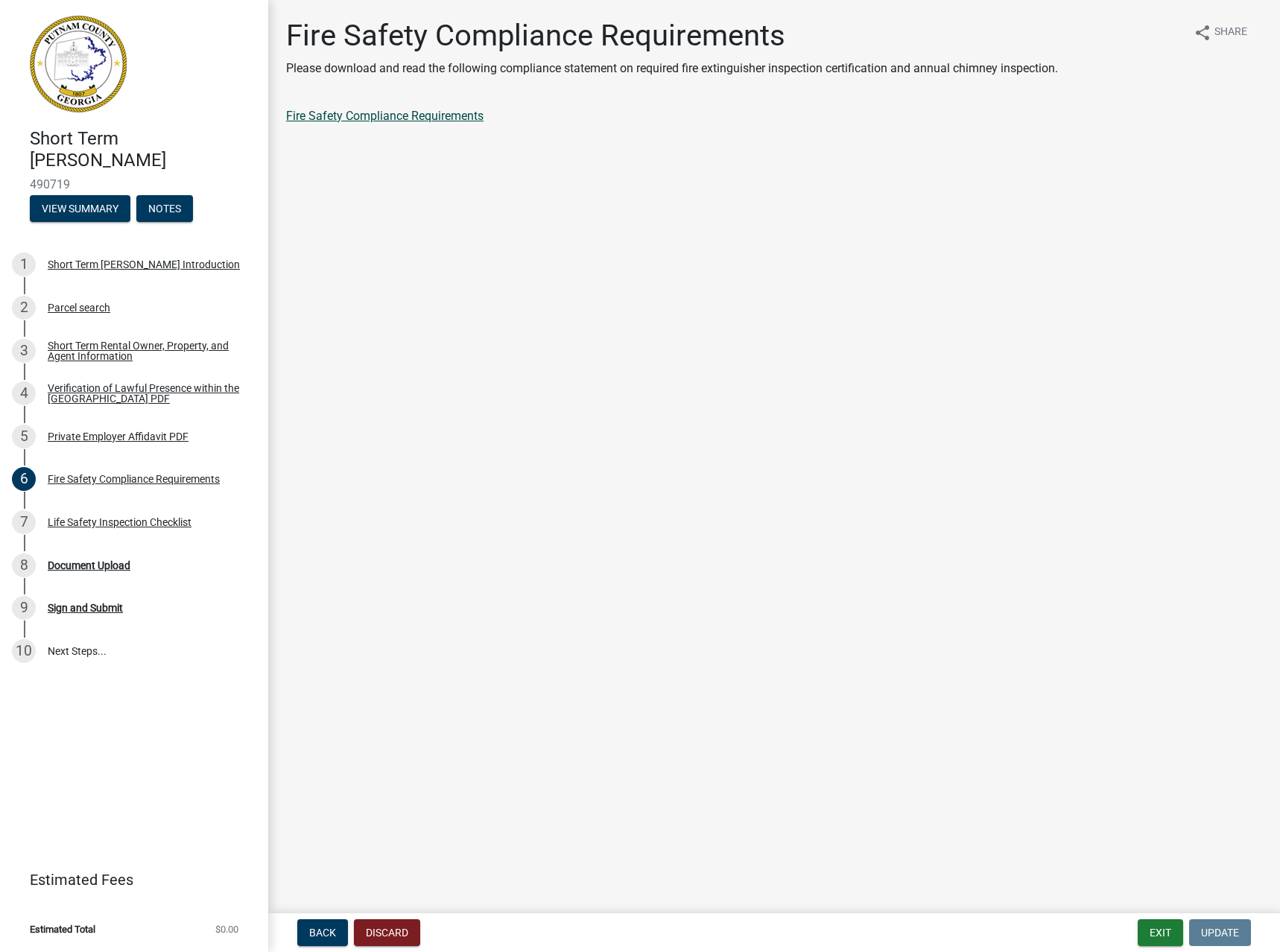
click at [406, 118] on link "Fire Safety Compliance Requirements" at bounding box center [385, 116] width 198 height 14
click at [80, 561] on div "Document Upload" at bounding box center [89, 565] width 83 height 11
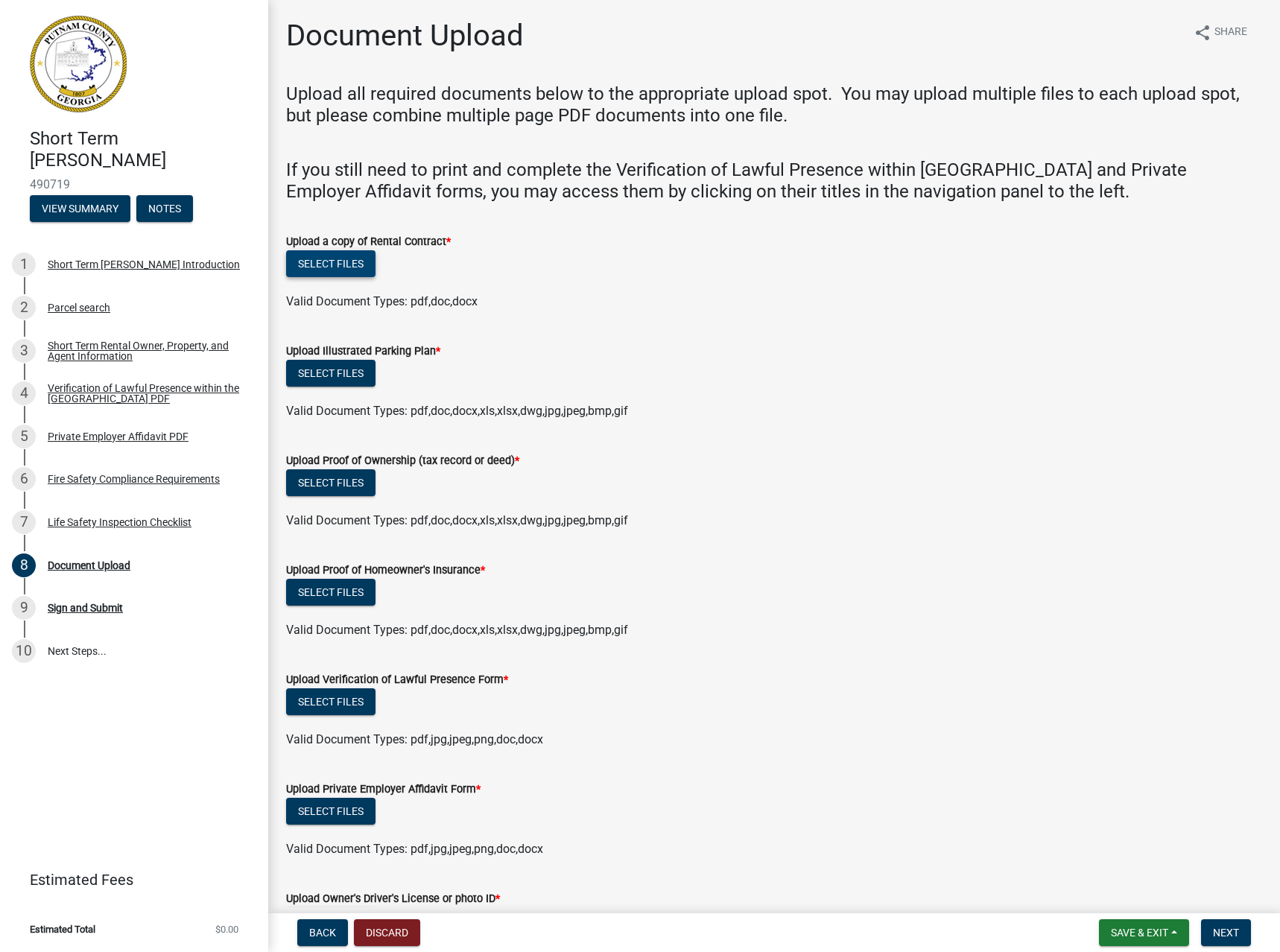
click at [329, 262] on button "Select files" at bounding box center [331, 263] width 90 height 27
click at [316, 259] on button "Select files" at bounding box center [331, 263] width 90 height 27
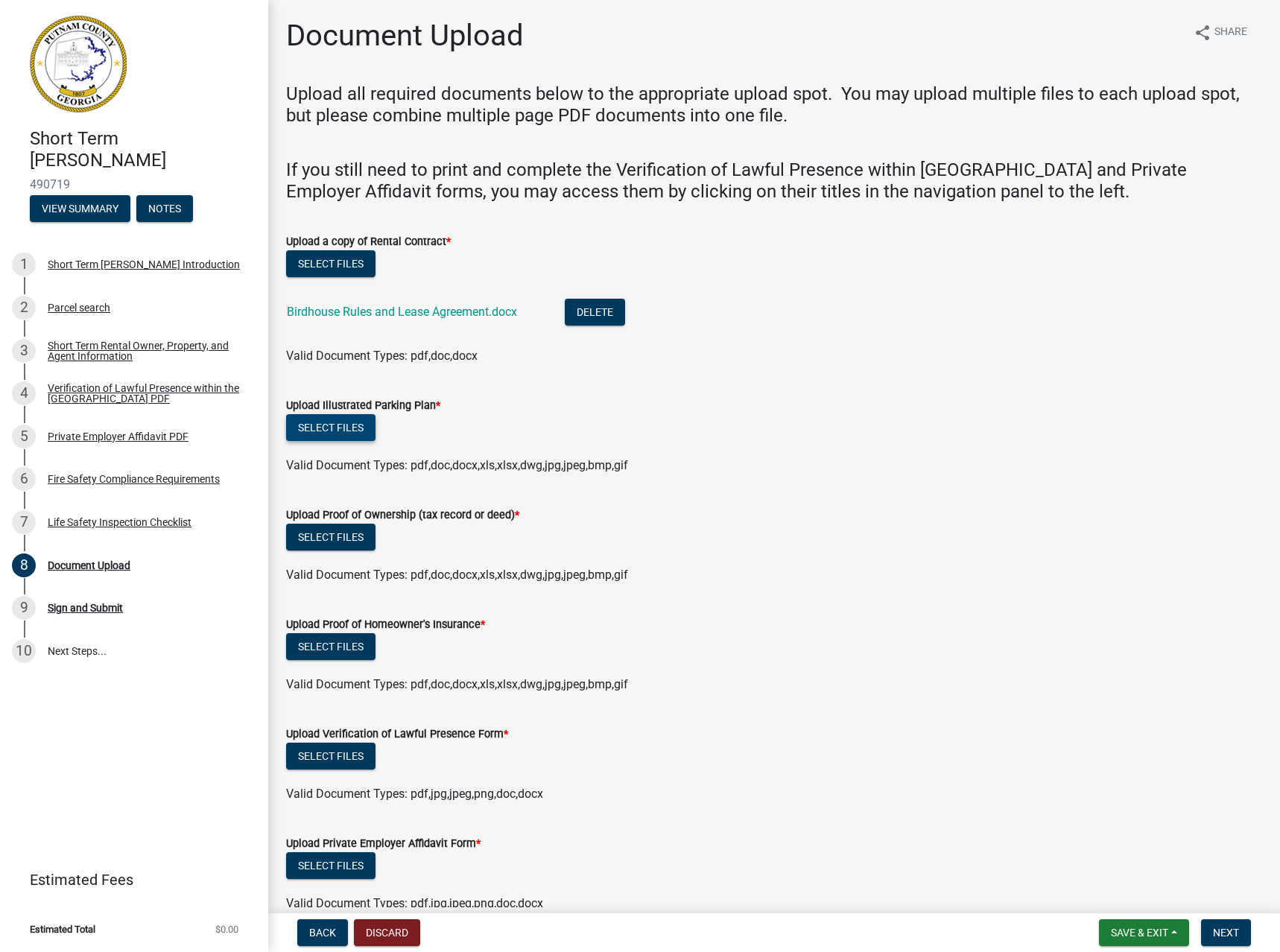
click at [348, 429] on button "Select files" at bounding box center [331, 427] width 90 height 27
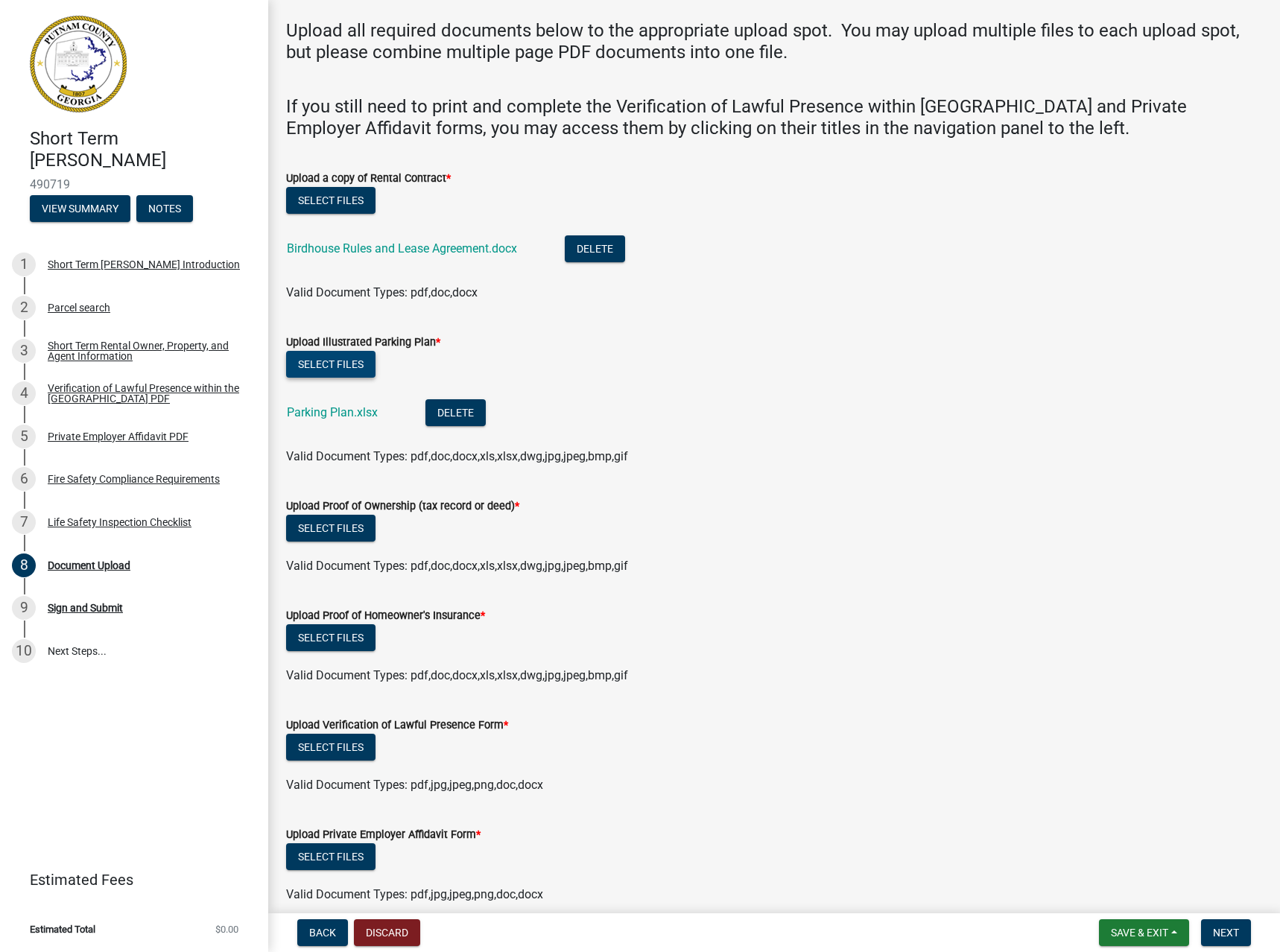
scroll to position [149, 0]
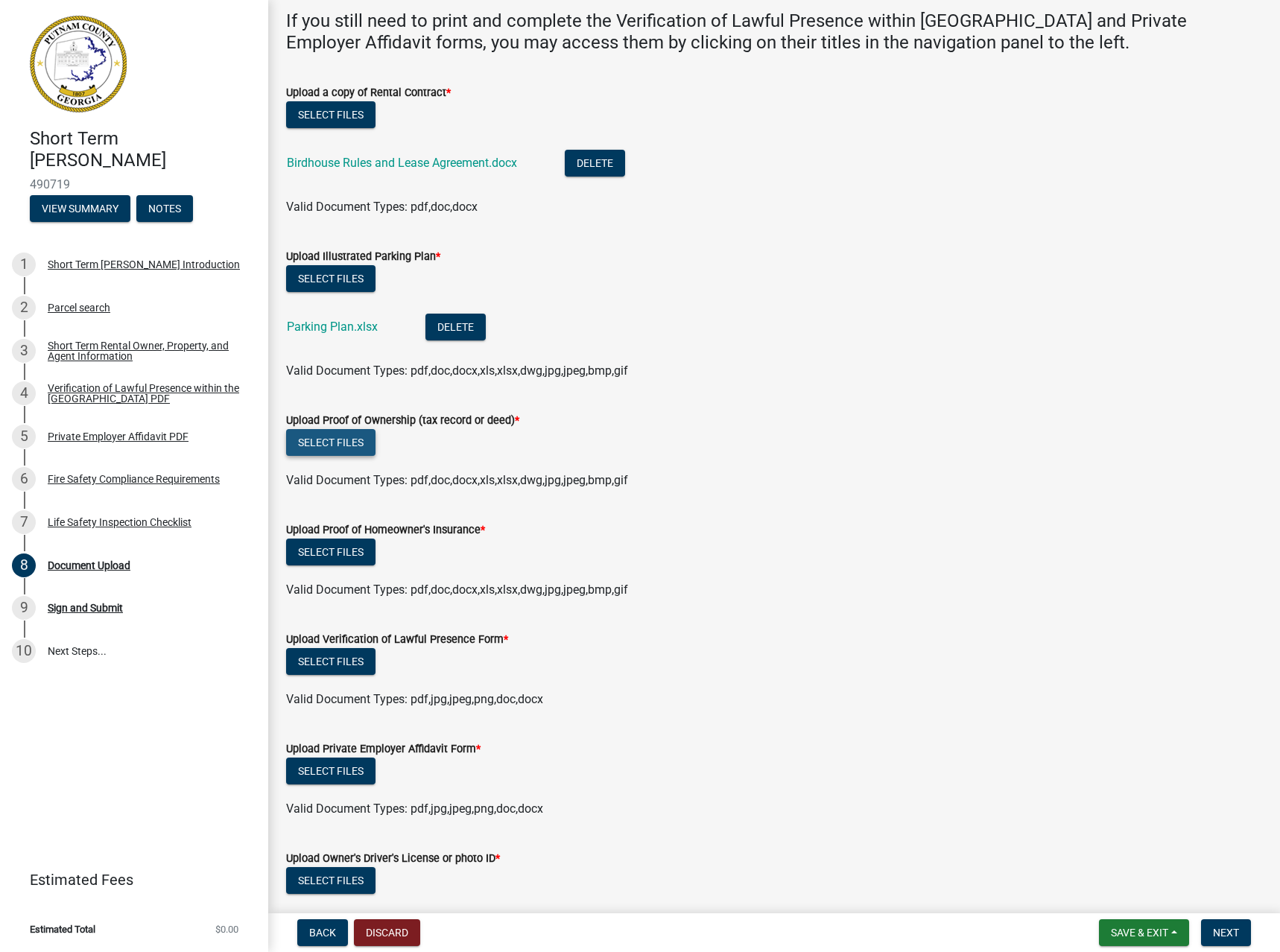
click at [361, 442] on button "Select files" at bounding box center [331, 442] width 90 height 27
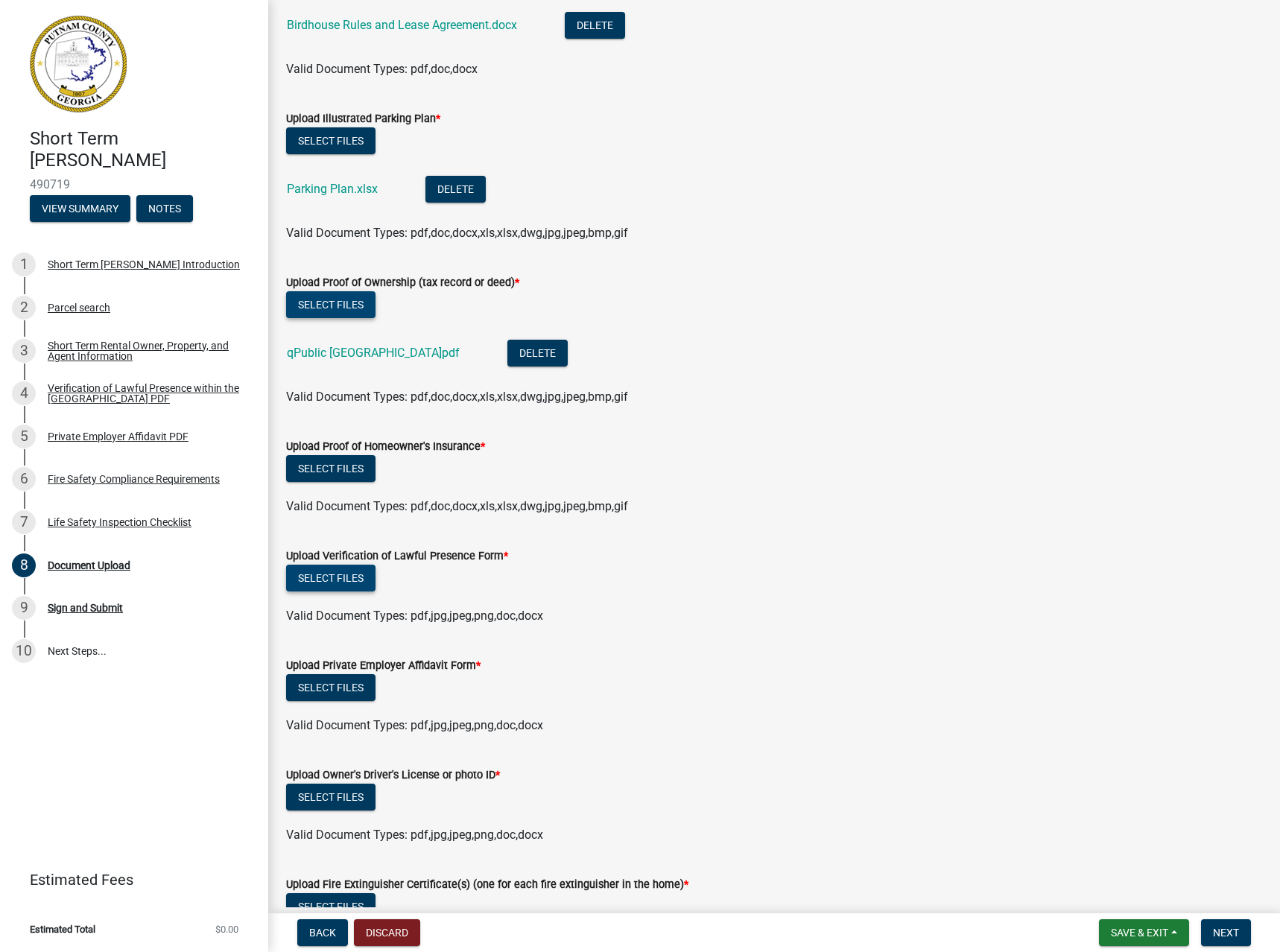
scroll to position [298, 0]
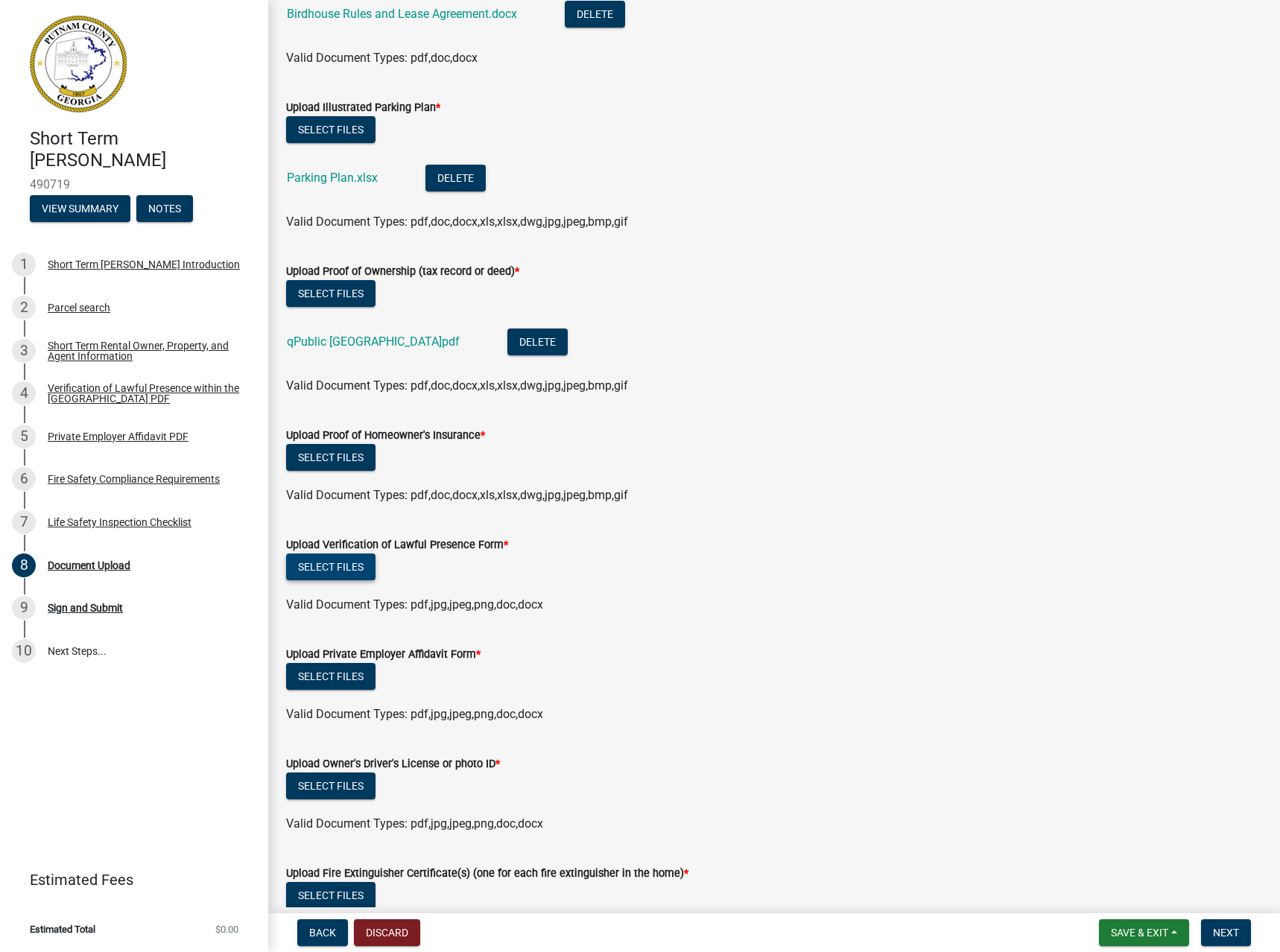
click at [314, 561] on button "Select files" at bounding box center [331, 567] width 90 height 27
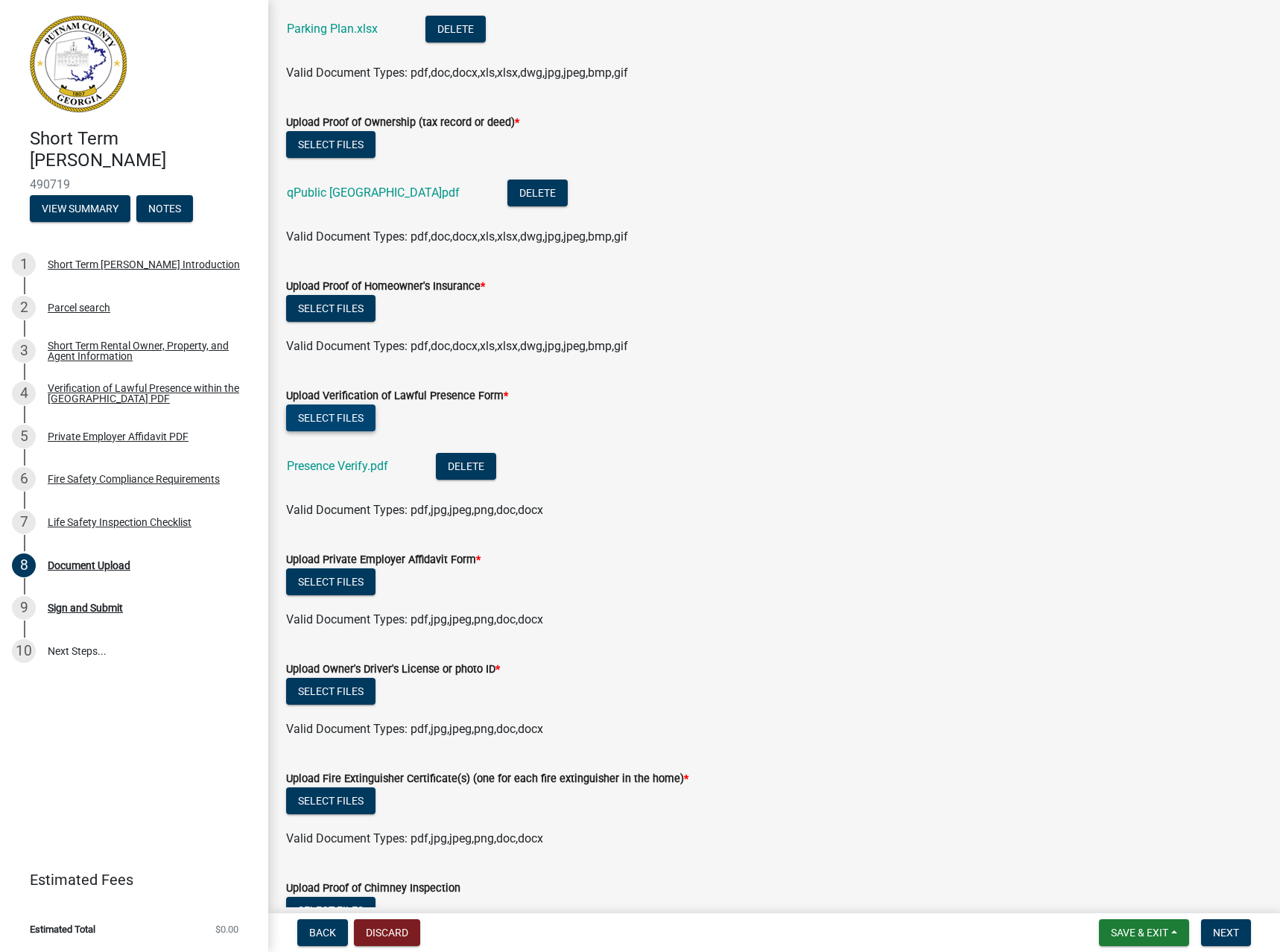
scroll to position [521, 0]
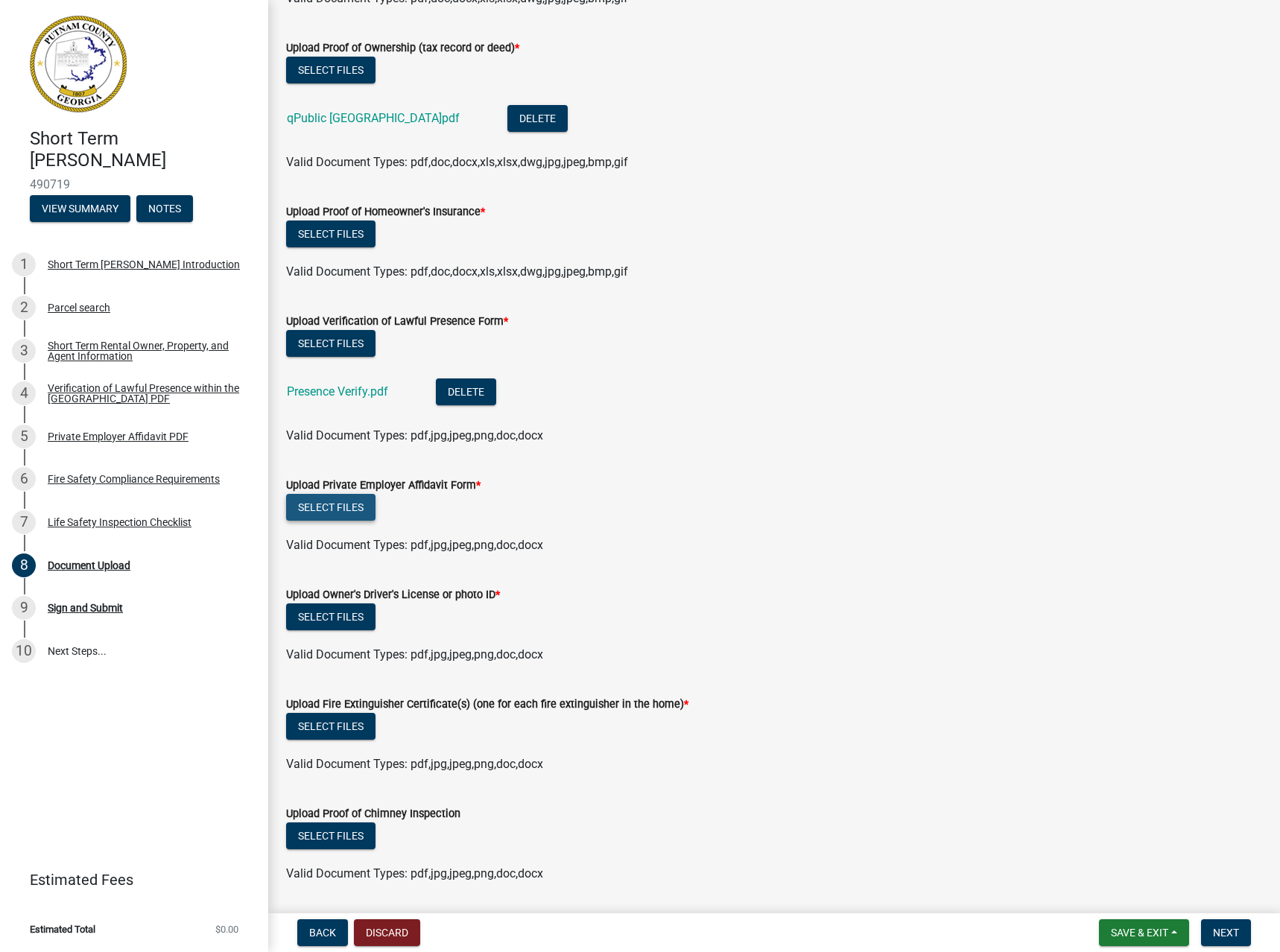
click at [345, 510] on button "Select files" at bounding box center [331, 506] width 90 height 27
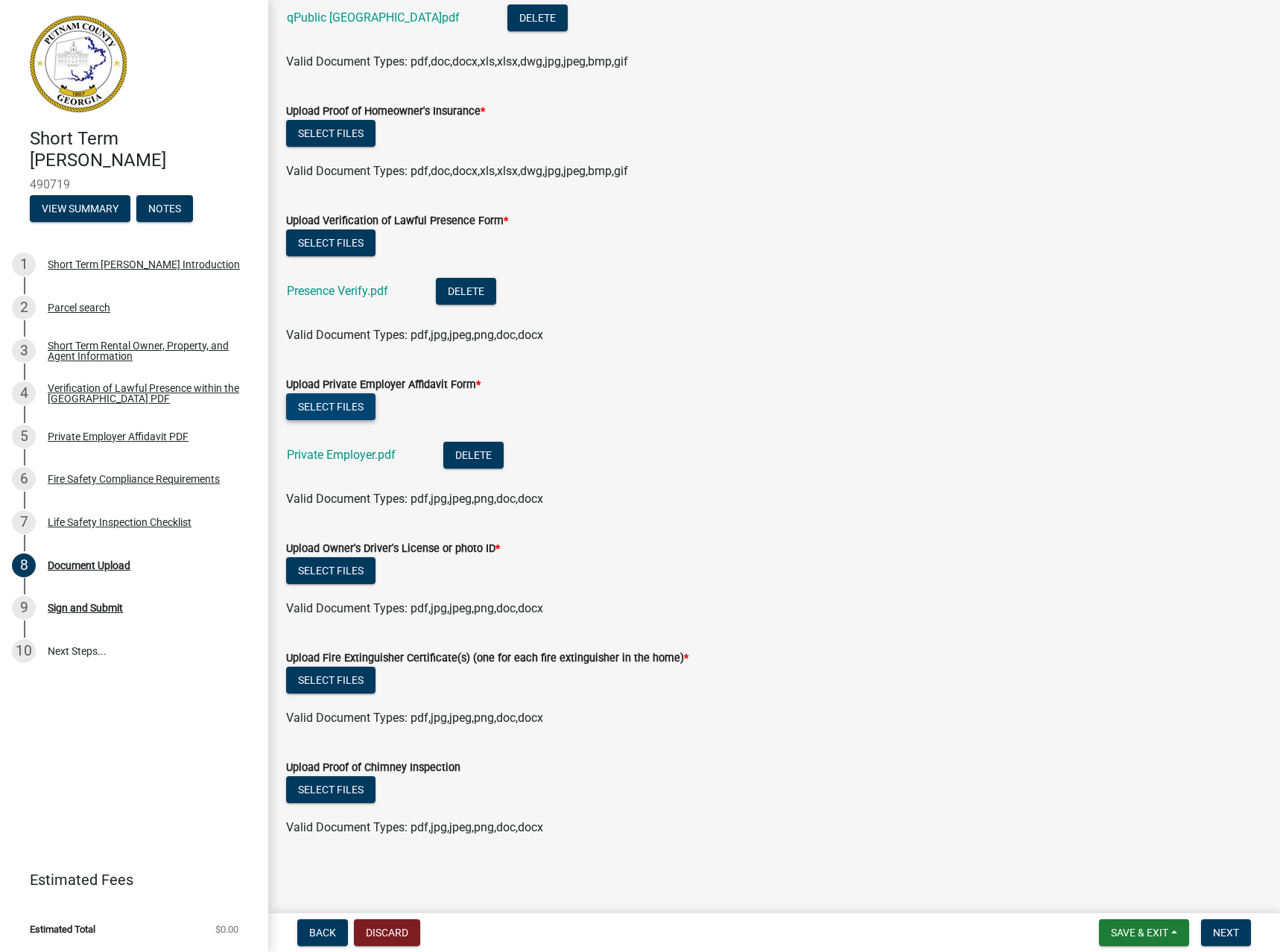
scroll to position [622, 0]
click at [326, 581] on button "Select files" at bounding box center [331, 569] width 90 height 27
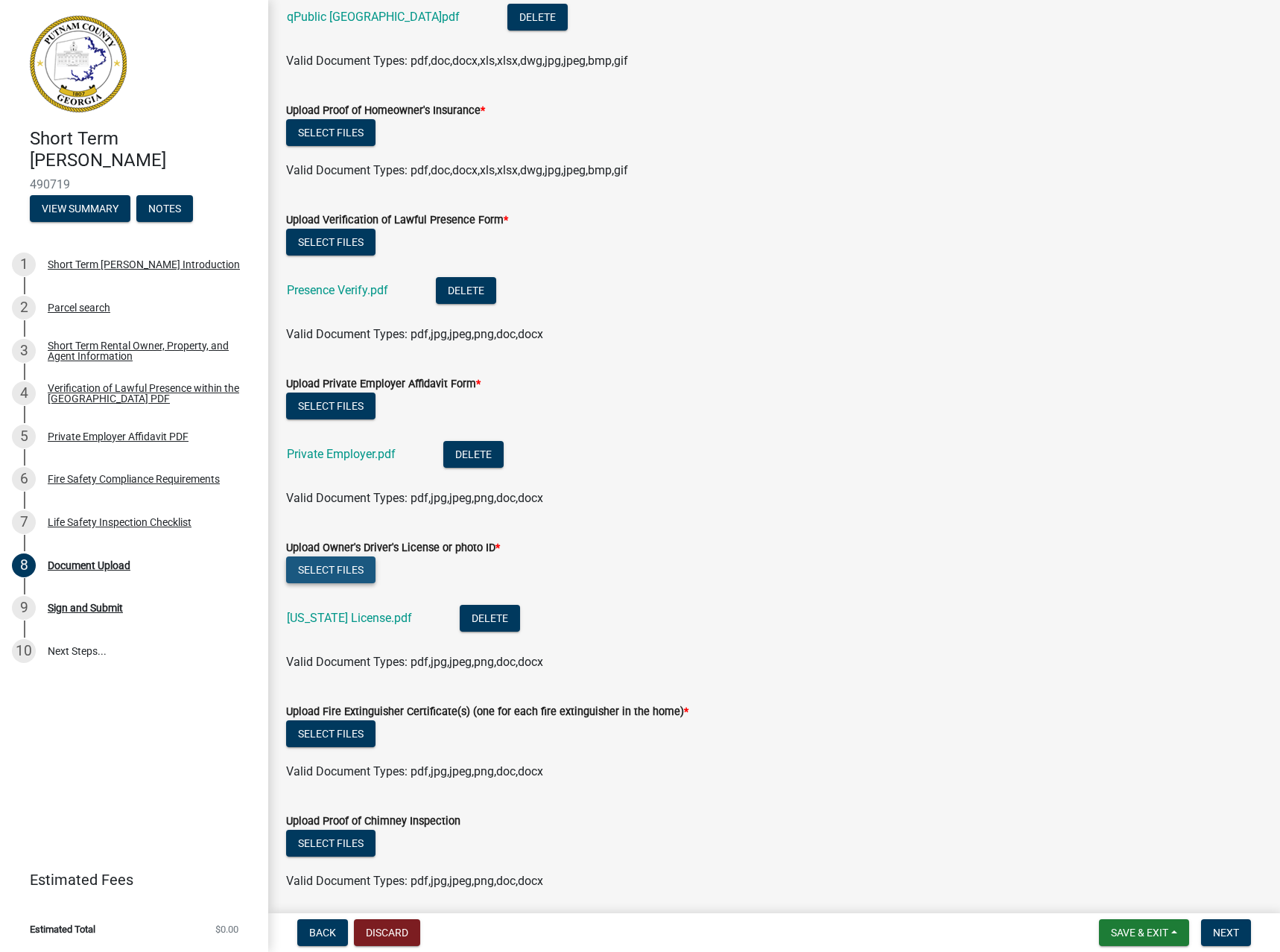
click at [356, 579] on button "Select files" at bounding box center [331, 569] width 90 height 27
click at [338, 558] on button "Select files" at bounding box center [331, 569] width 90 height 27
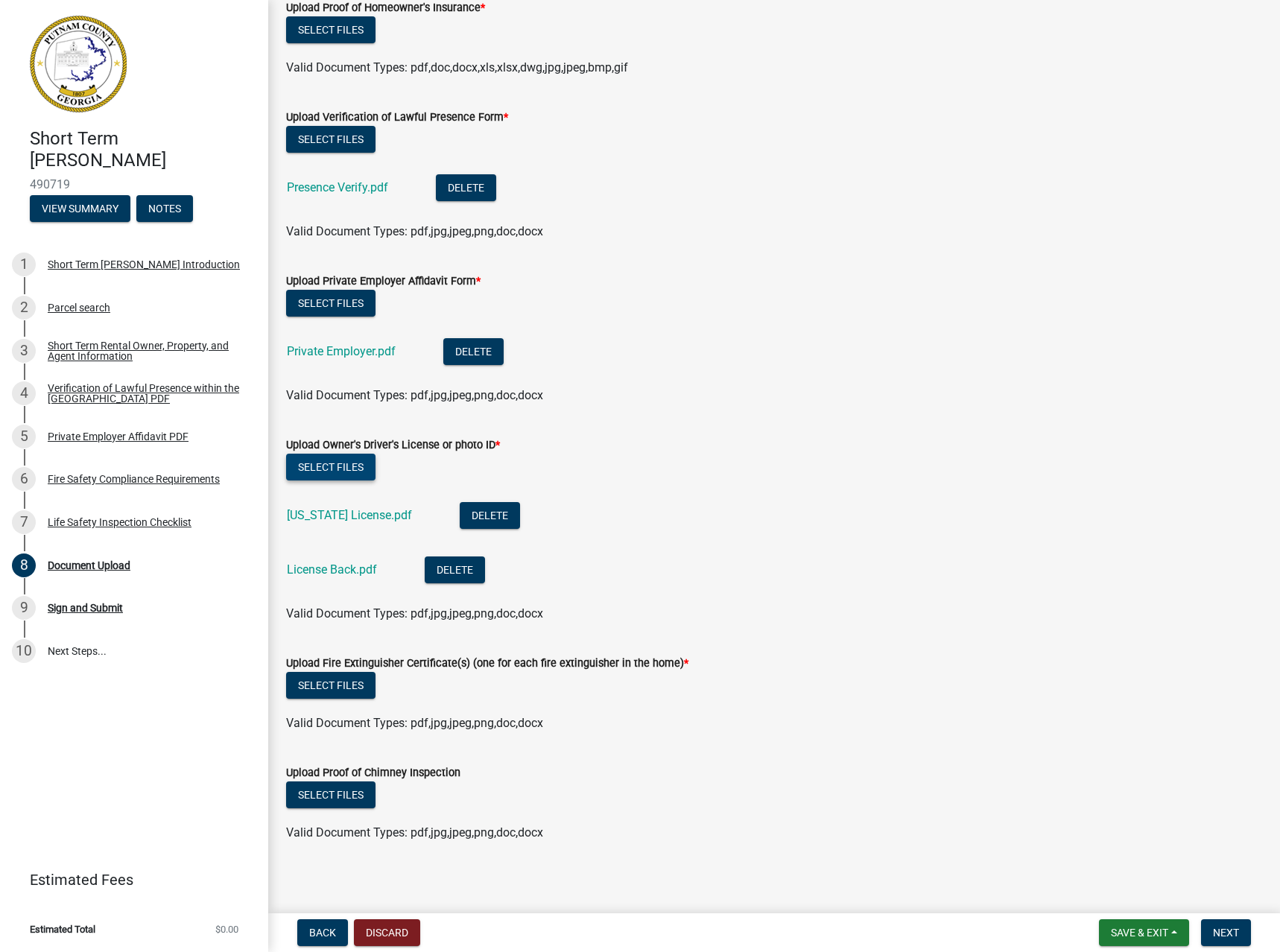
scroll to position [731, 0]
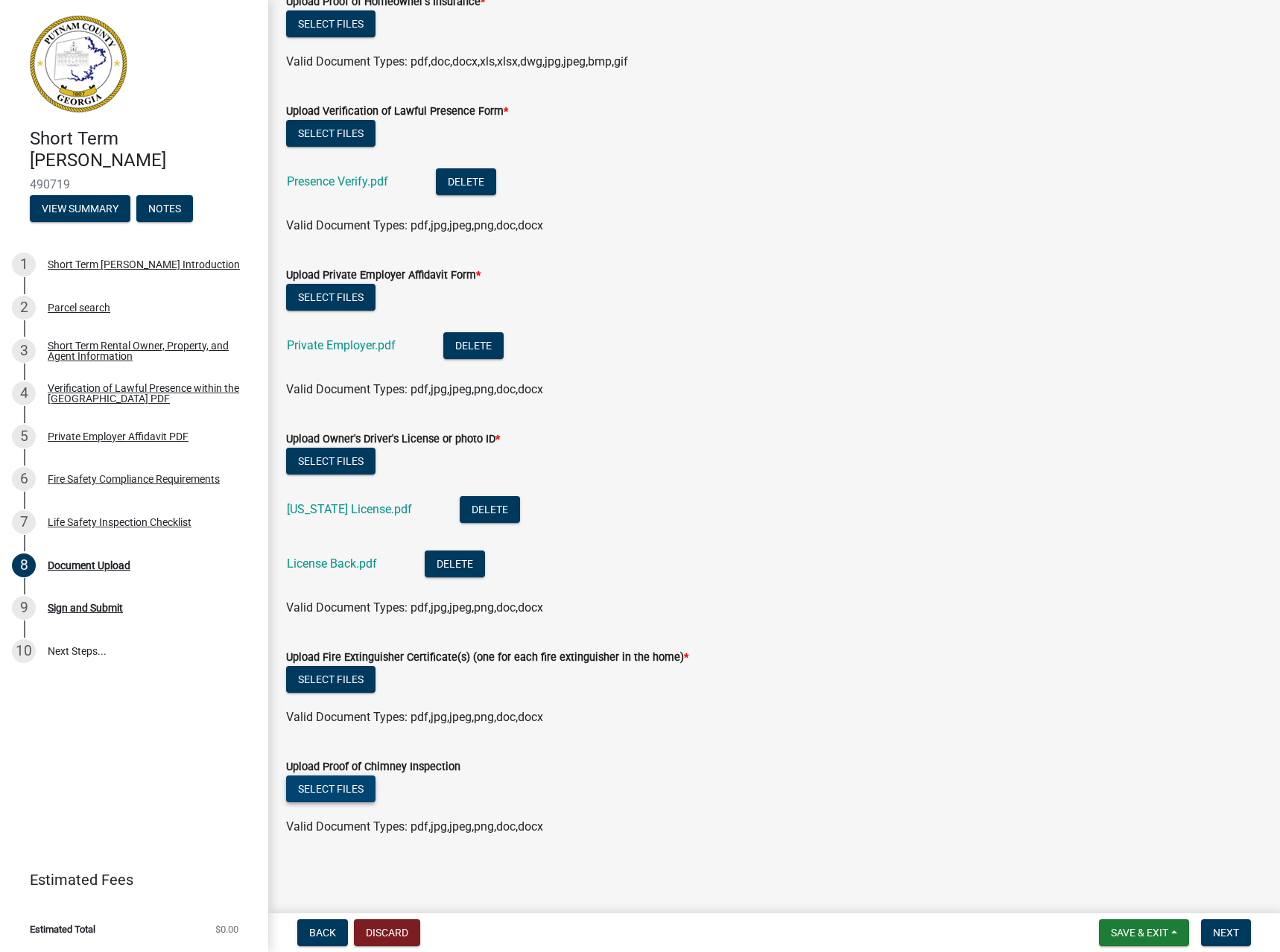
click at [347, 792] on button "Select files" at bounding box center [331, 788] width 90 height 27
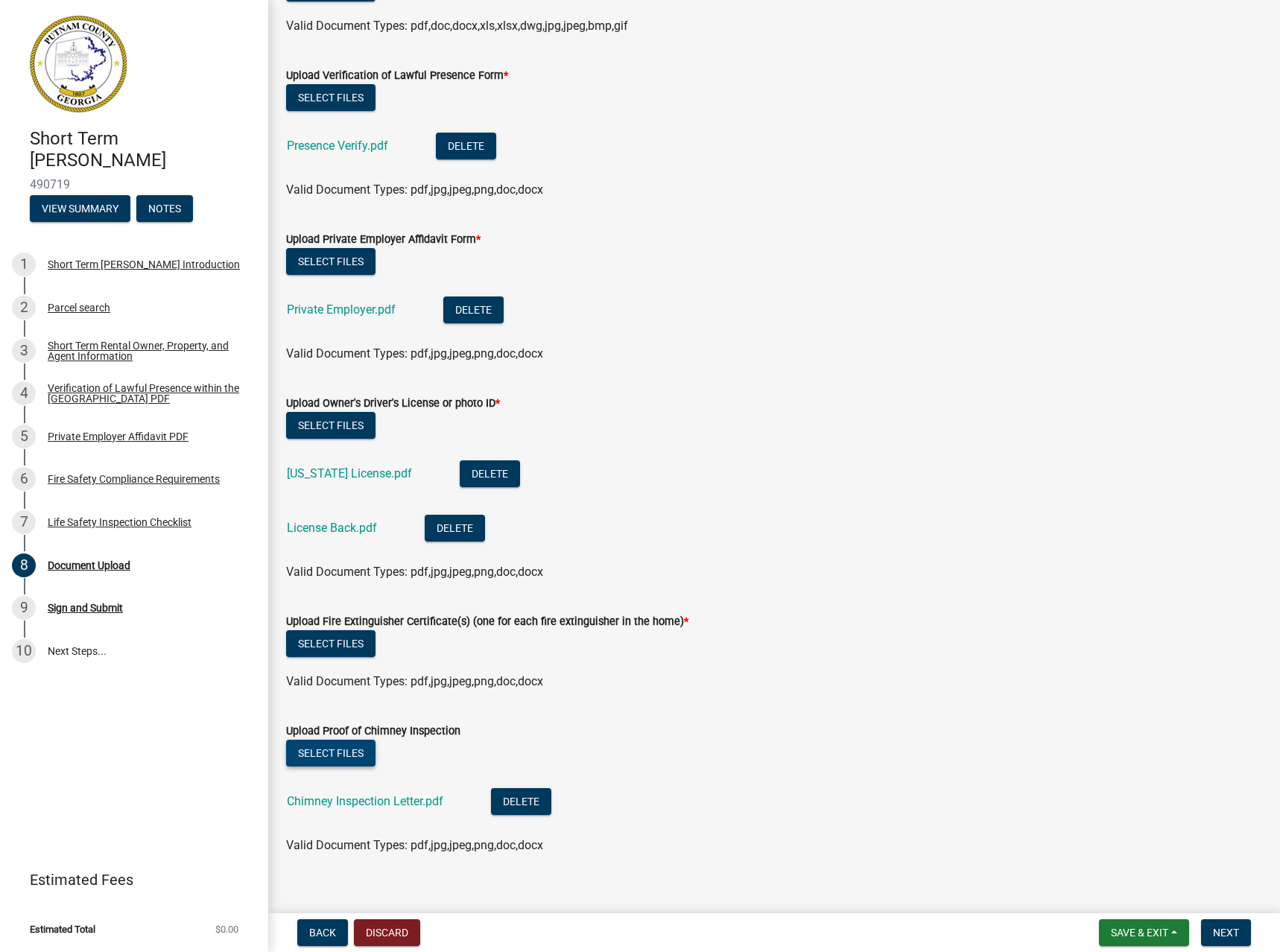
scroll to position [785, 0]
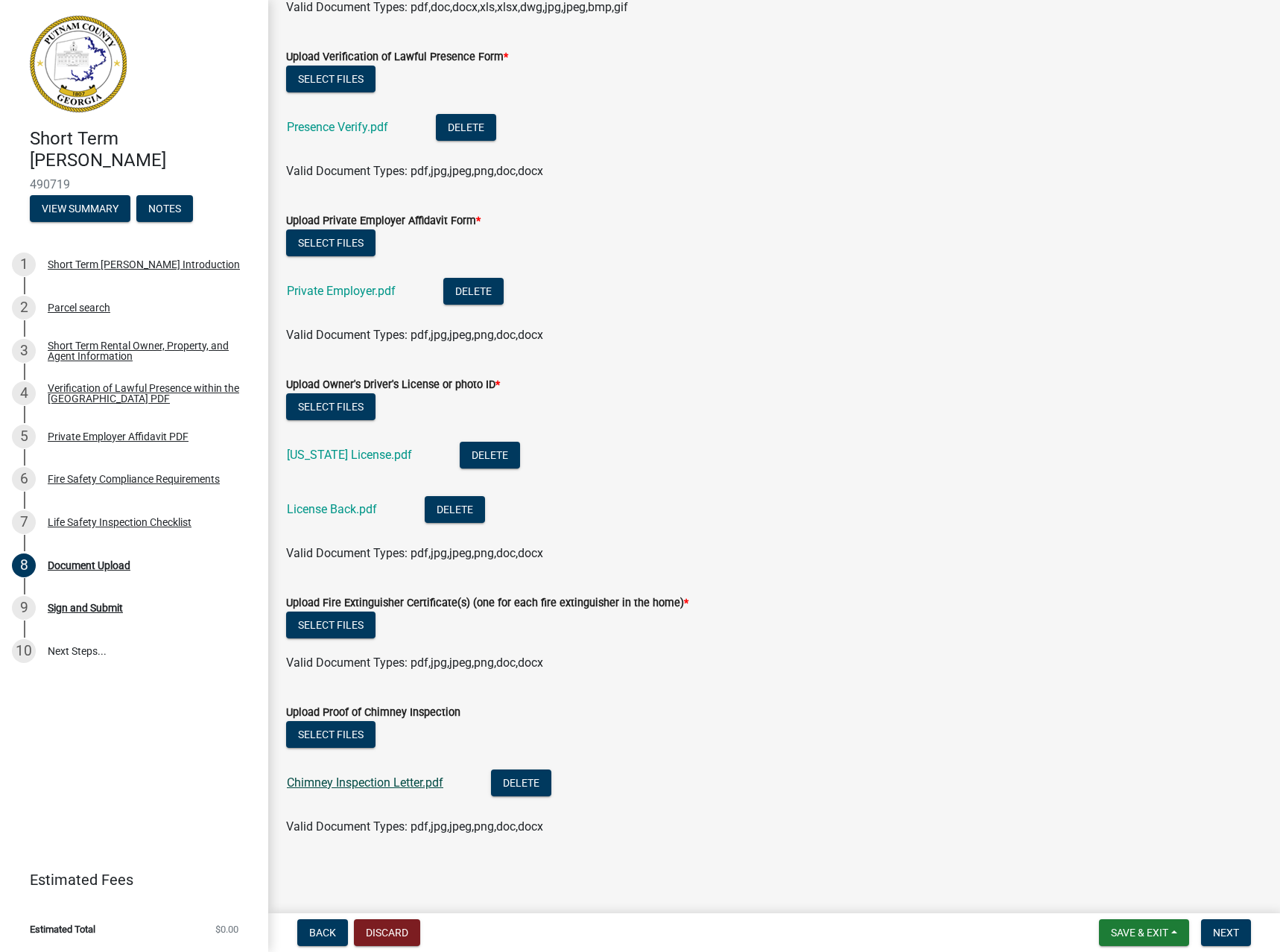
click at [344, 784] on link "Chimney Inspection Letter.pdf" at bounding box center [365, 782] width 157 height 14
click at [1111, 933] on span "Save & Exit" at bounding box center [1139, 932] width 57 height 12
click at [1109, 858] on button "Save" at bounding box center [1129, 858] width 119 height 36
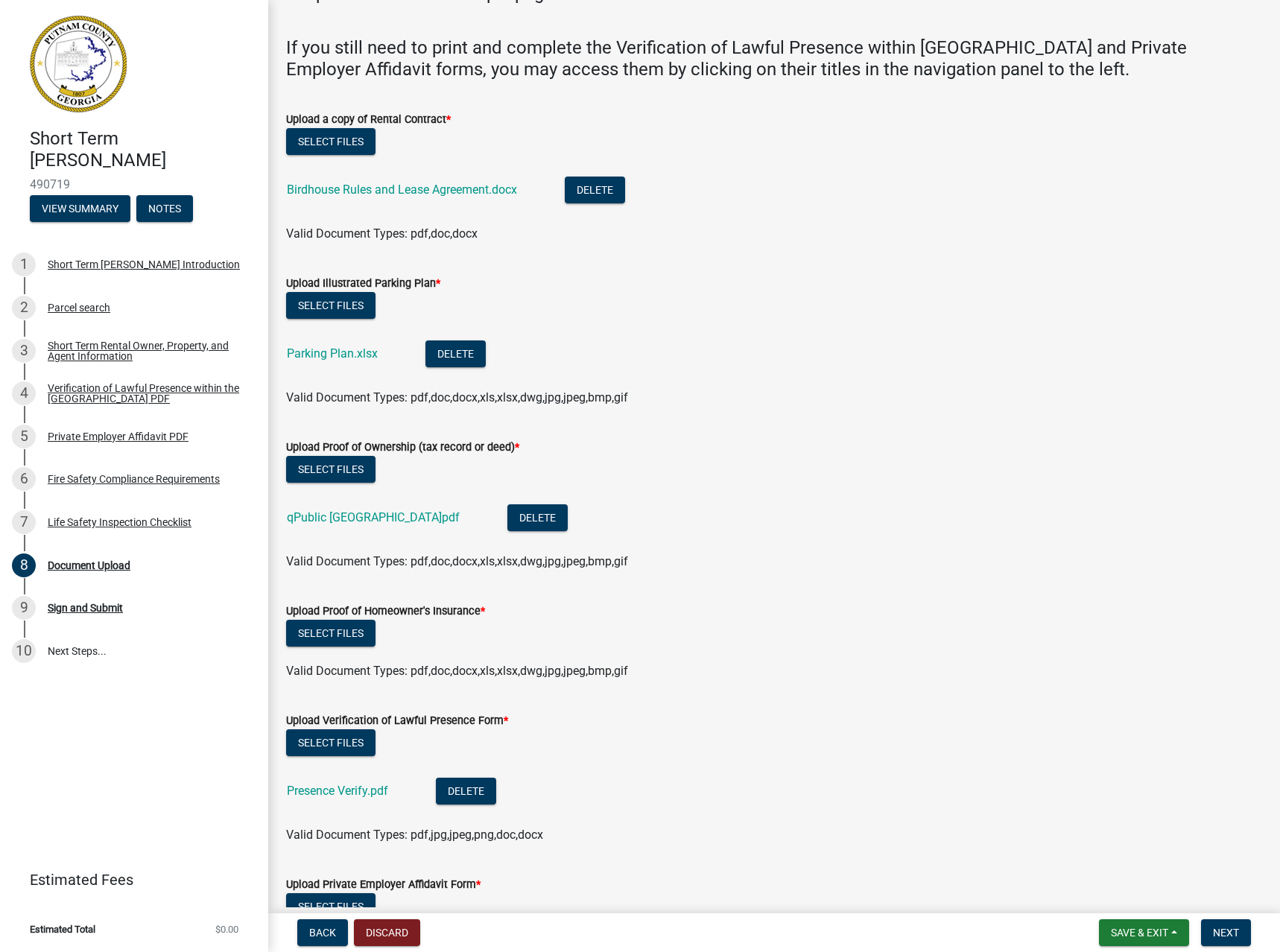
scroll to position [223, 0]
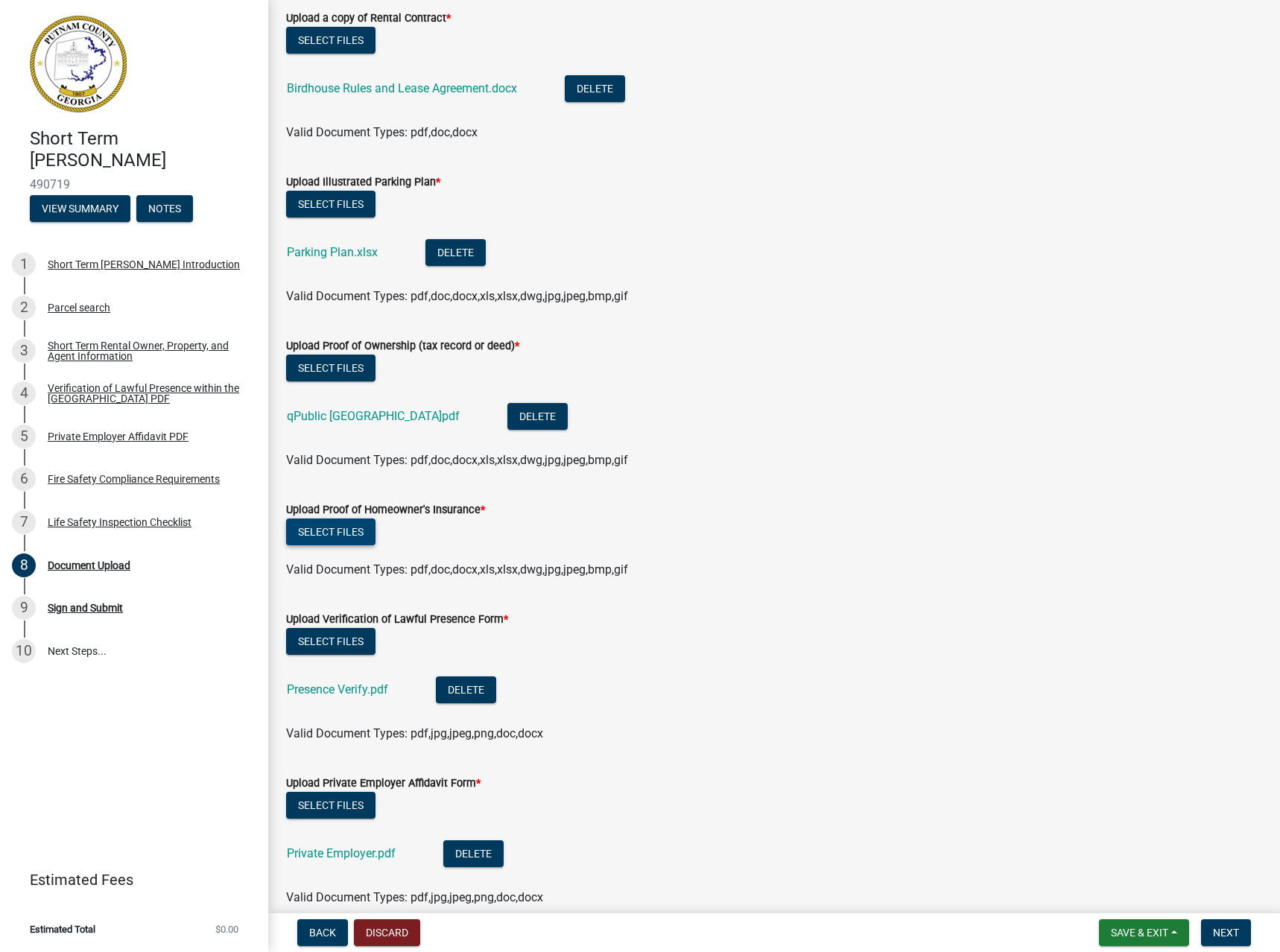
click at [336, 531] on button "Select files" at bounding box center [331, 531] width 90 height 27
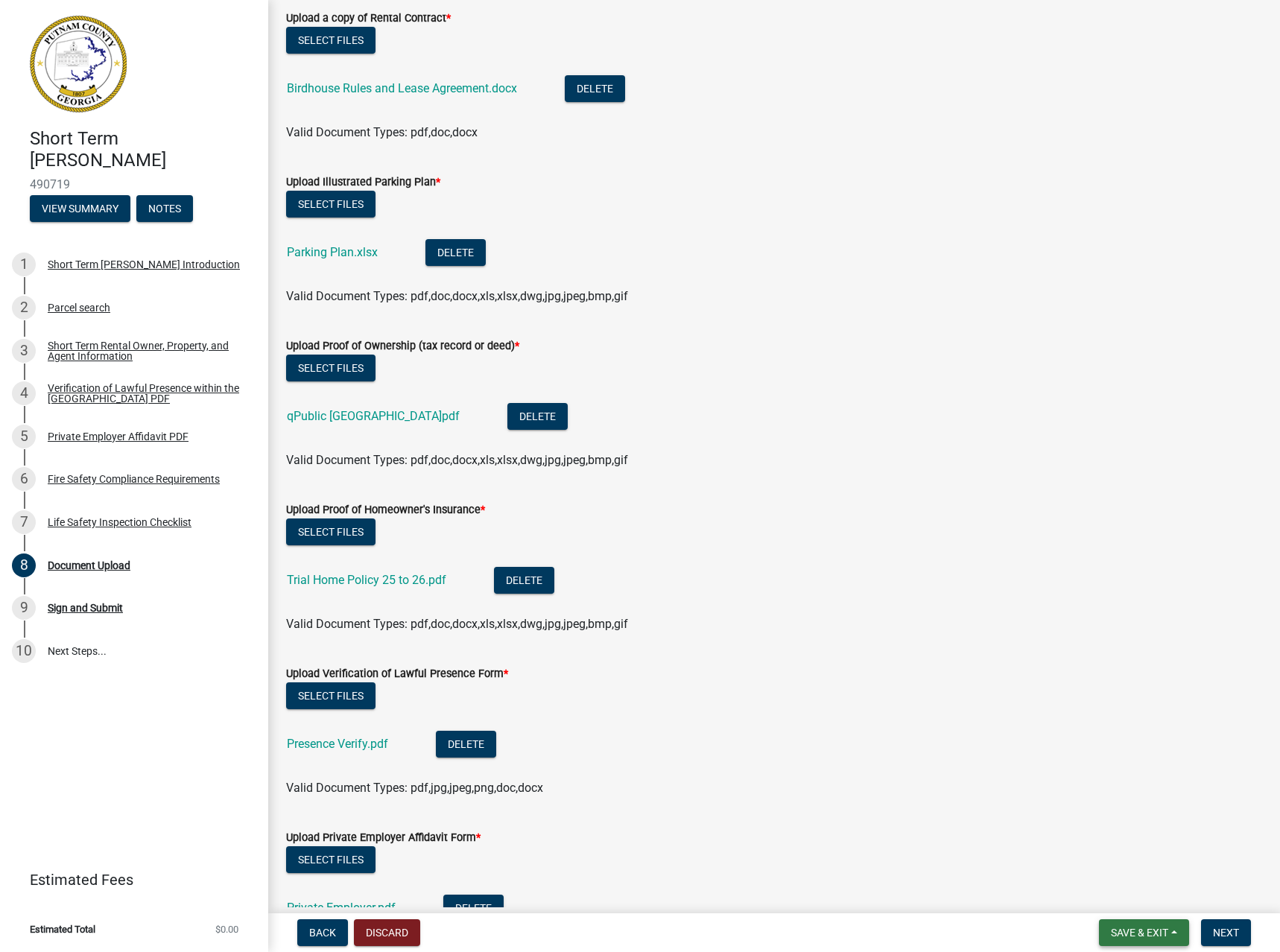
click at [1153, 927] on span "Save & Exit" at bounding box center [1139, 932] width 57 height 12
click at [1140, 867] on button "Save" at bounding box center [1129, 858] width 119 height 36
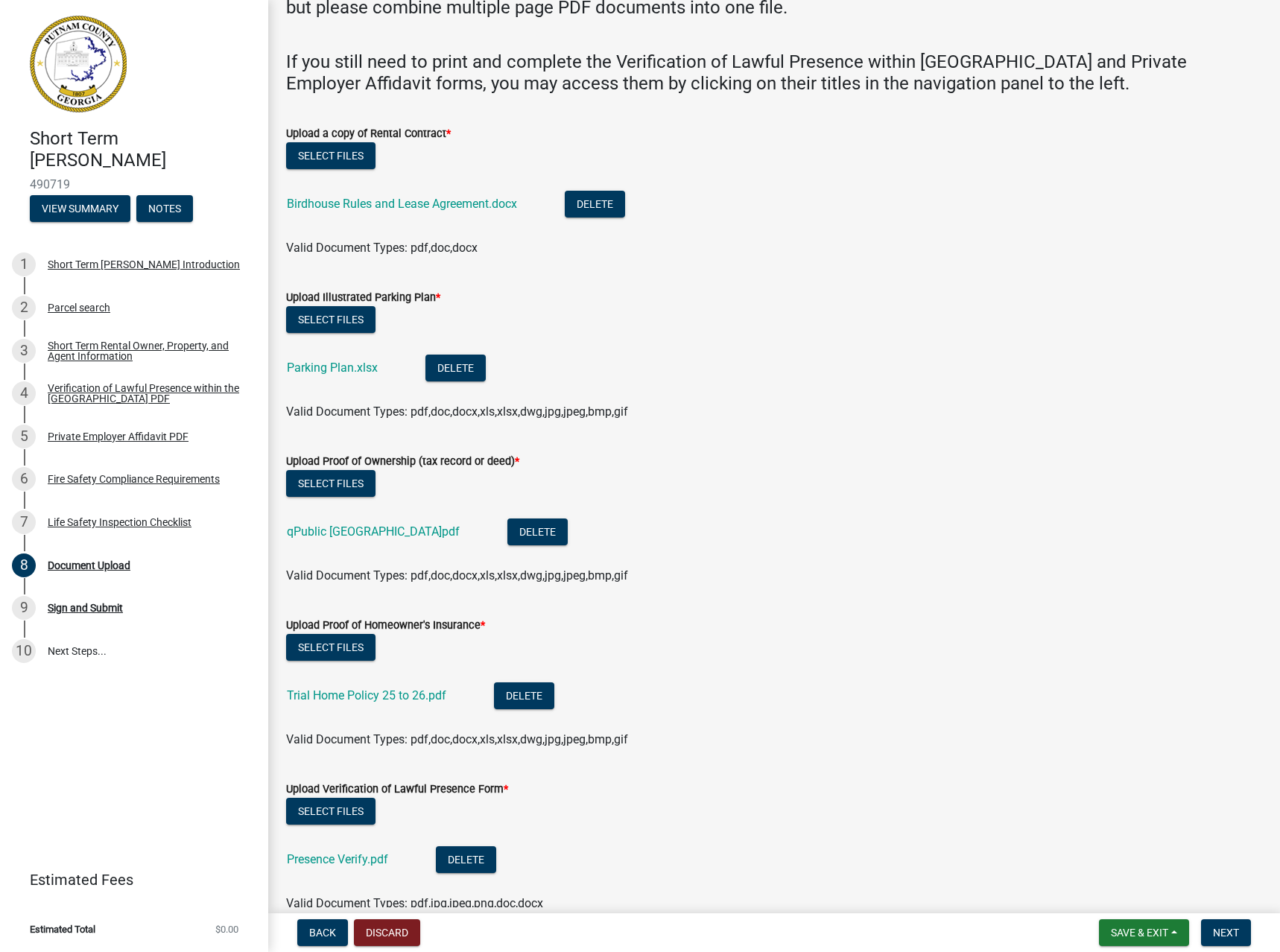
scroll to position [0, 0]
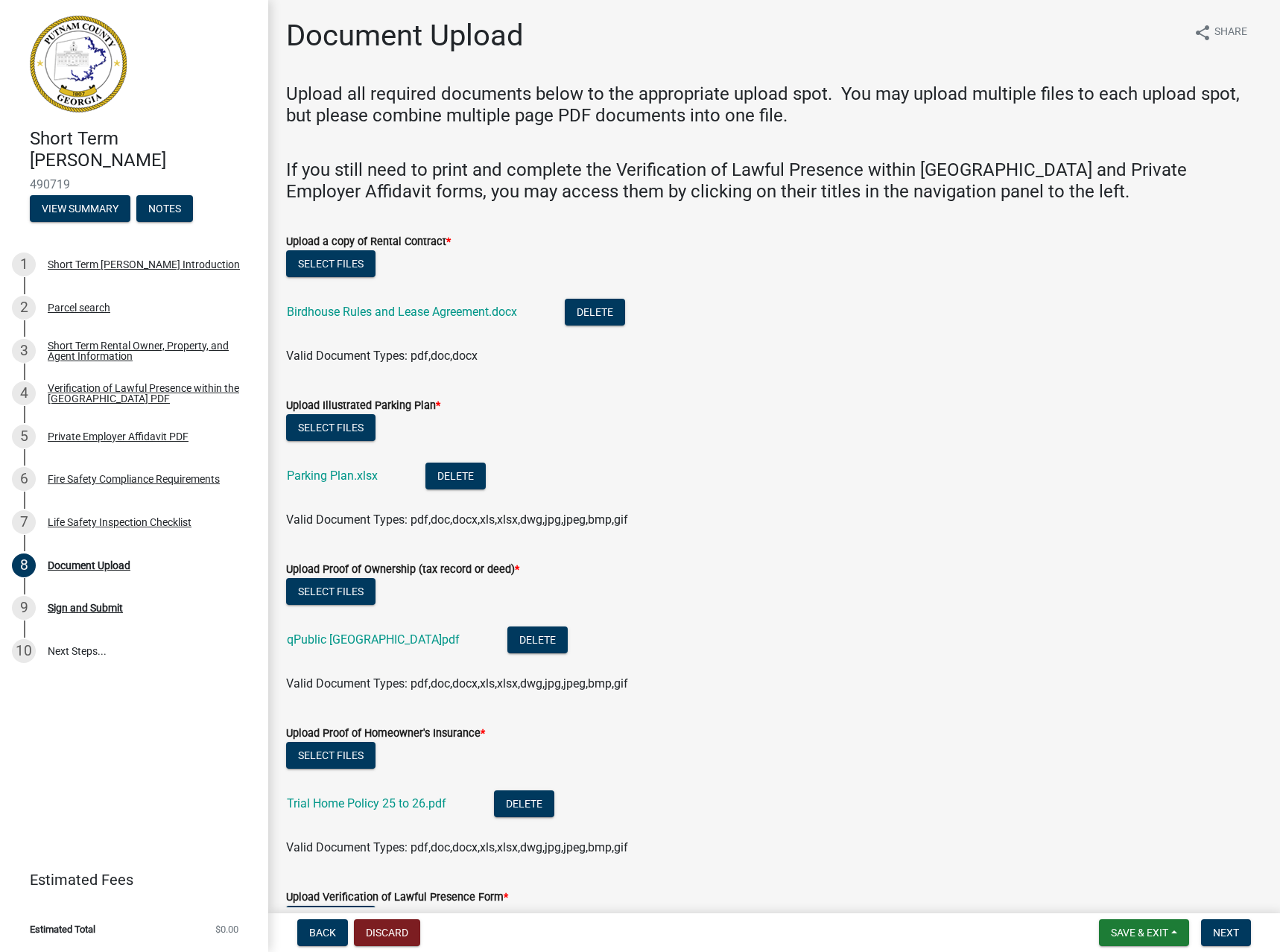
click at [957, 298] on li "Birdhouse Rules and Lease Agreement.docx Delete" at bounding box center [773, 313] width 976 height 54
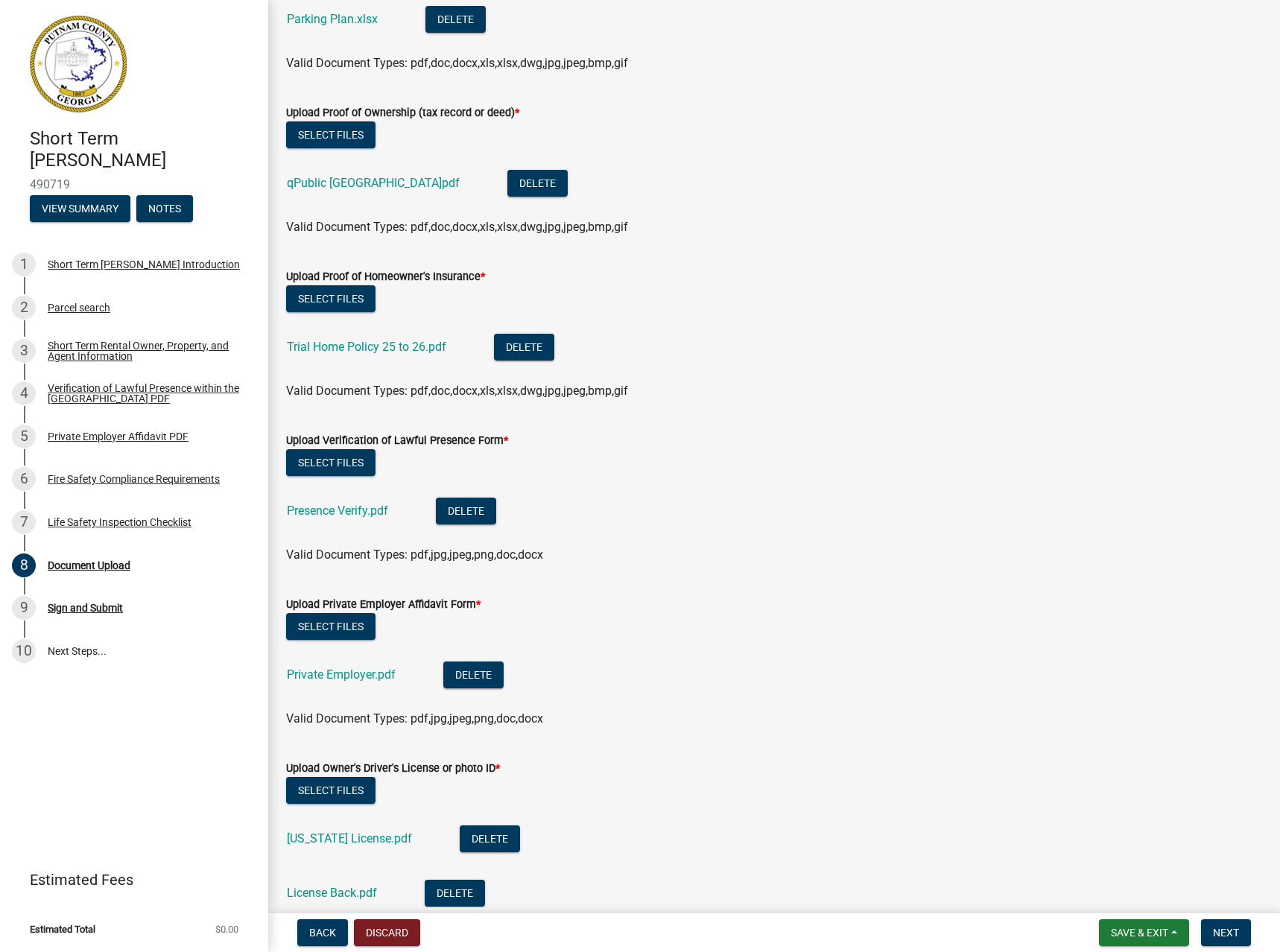
scroll to position [596, 0]
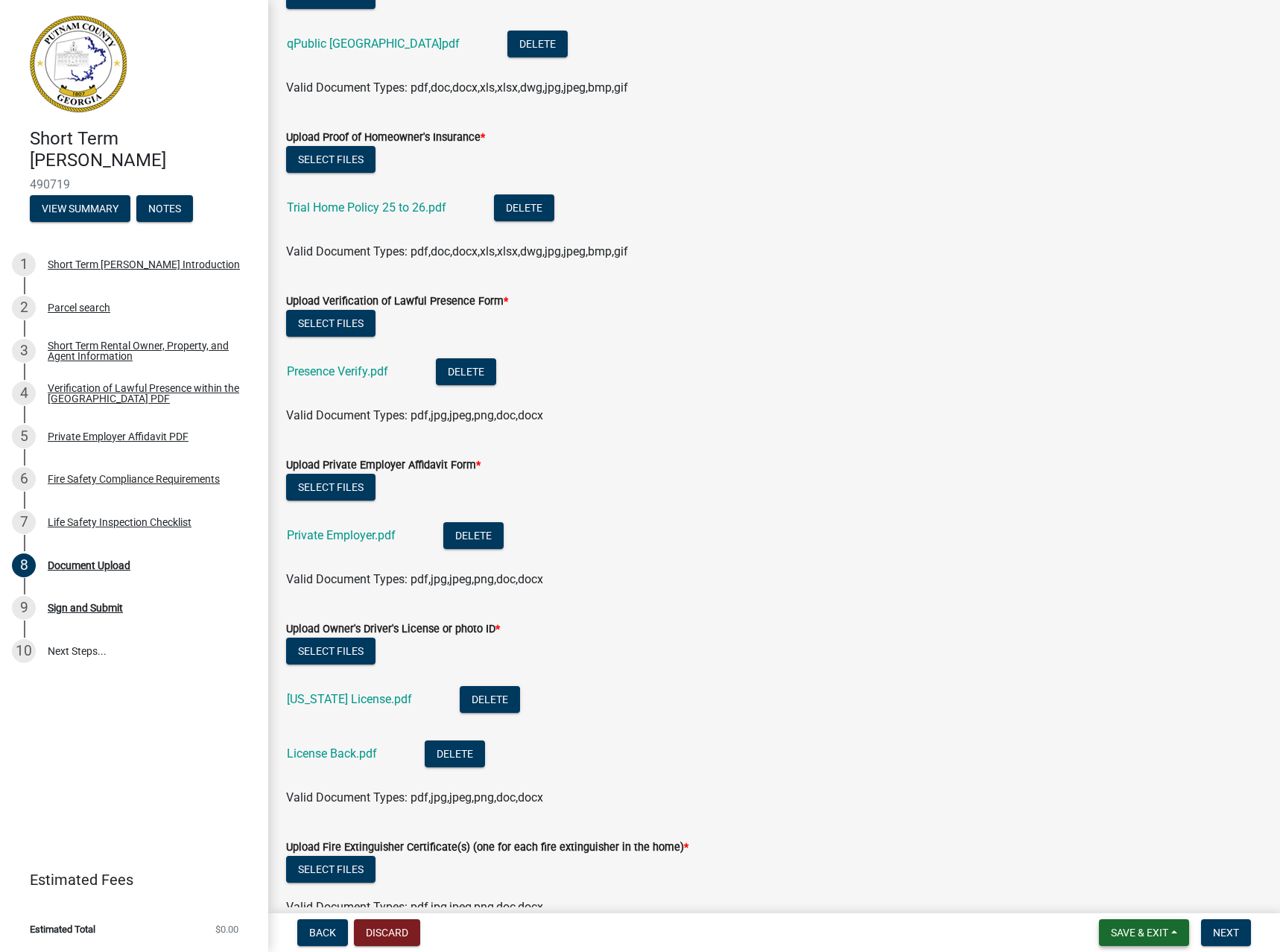
click at [1141, 943] on button "Save & Exit" at bounding box center [1143, 932] width 90 height 27
click at [1138, 866] on button "Save" at bounding box center [1129, 858] width 119 height 36
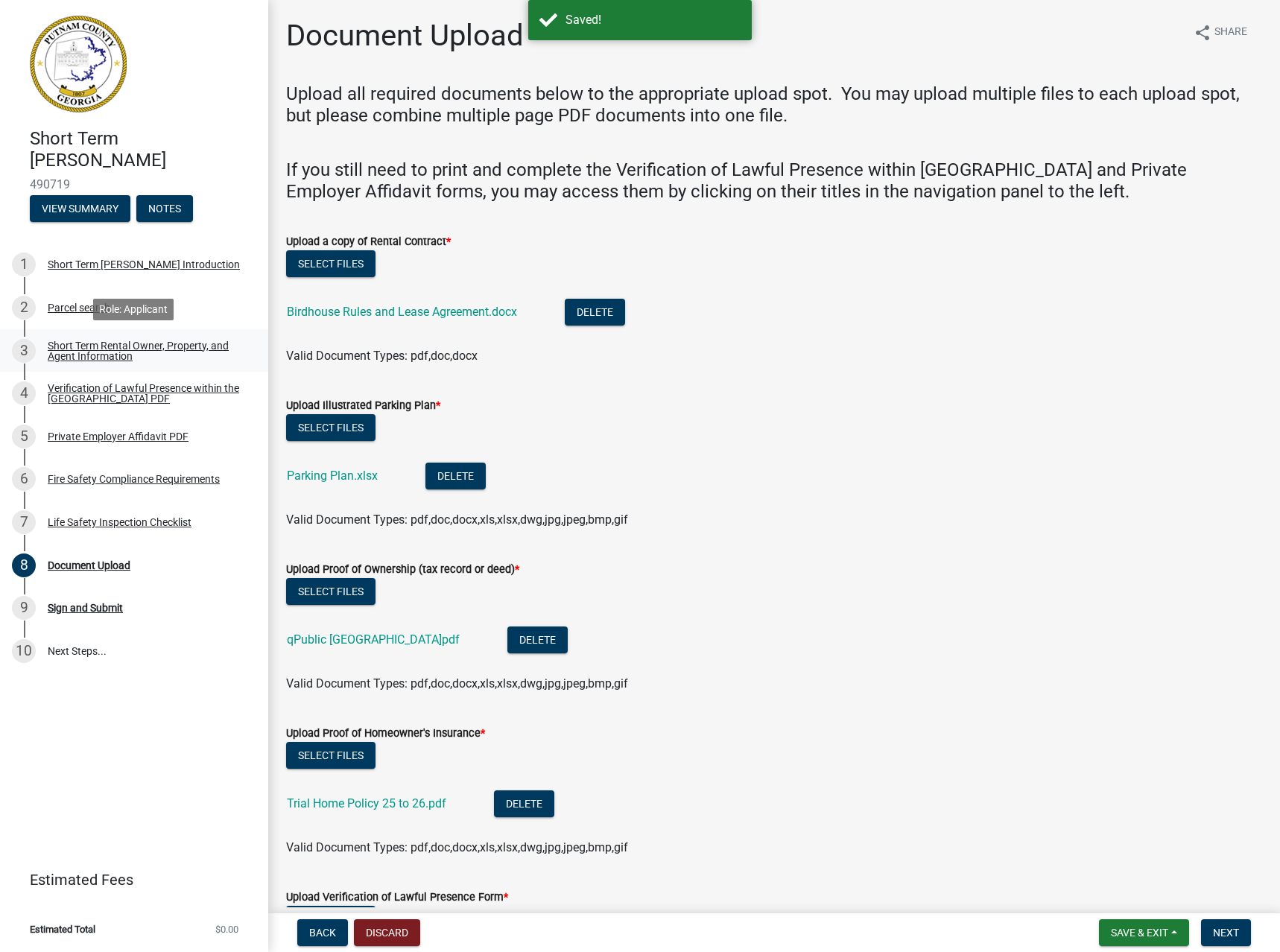
click at [87, 354] on div "Short Term Rental Owner, Property, and Agent Information" at bounding box center [146, 351] width 197 height 21
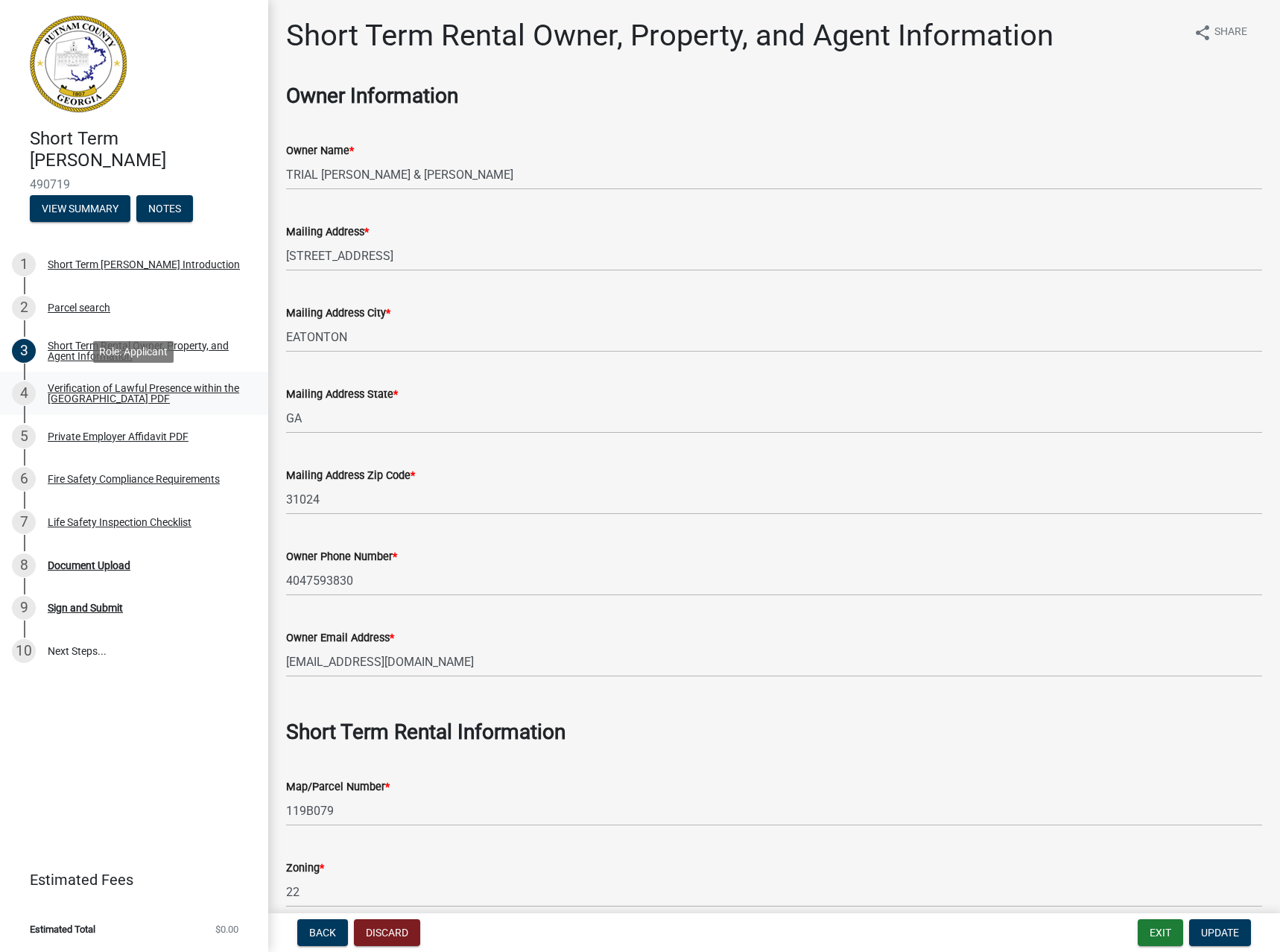
click at [94, 391] on div "Verification of Lawful Presence within the [GEOGRAPHIC_DATA] PDF" at bounding box center [146, 393] width 197 height 21
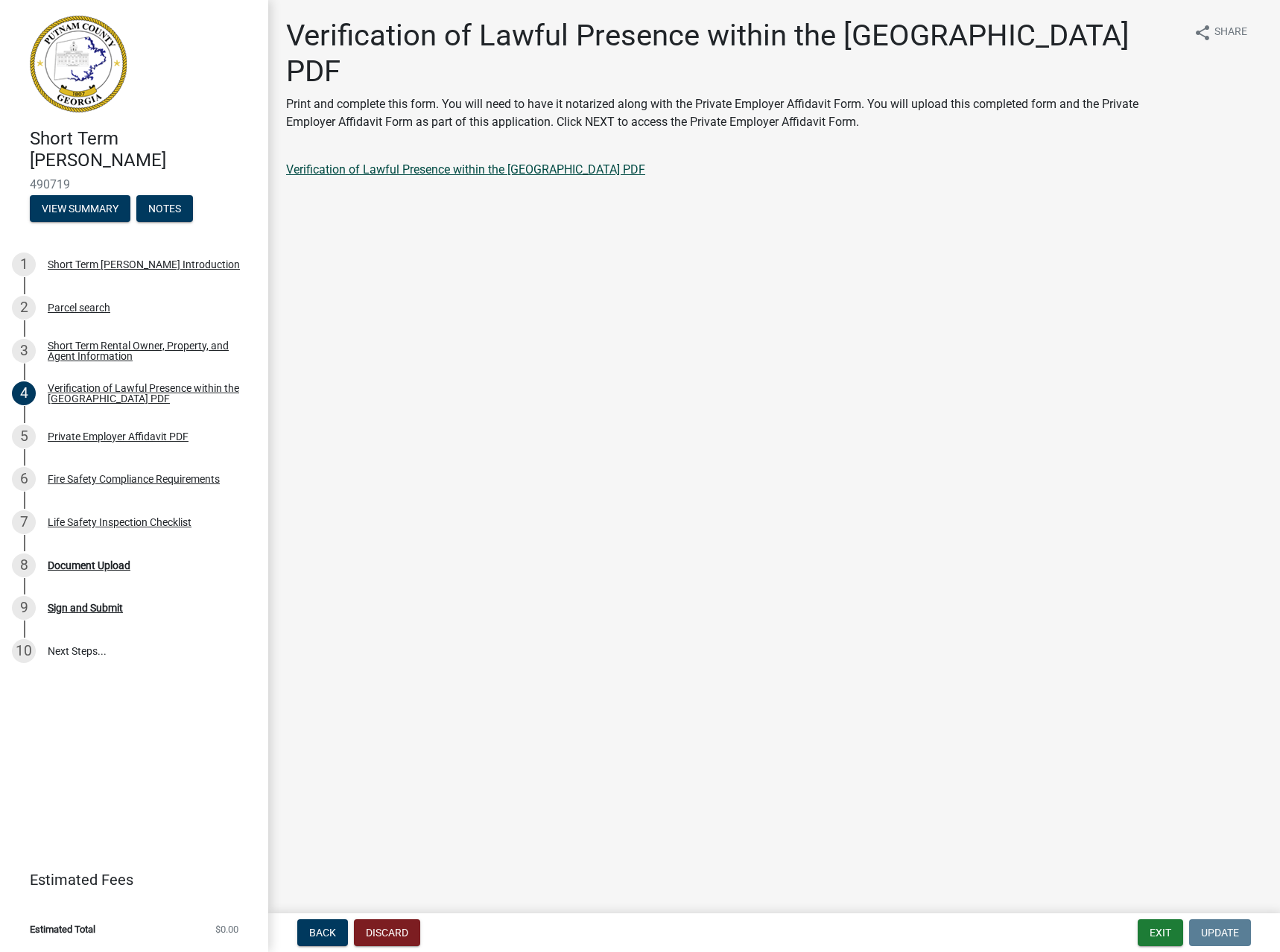
click at [468, 162] on link "Verification of Lawful Presence within the [GEOGRAPHIC_DATA] PDF" at bounding box center [465, 169] width 359 height 14
click at [555, 162] on link "Verification of Lawful Presence within the [GEOGRAPHIC_DATA] PDF" at bounding box center [465, 169] width 359 height 14
click at [101, 429] on div "5 Private Employer Affidavit PDF" at bounding box center [127, 436] width 233 height 24
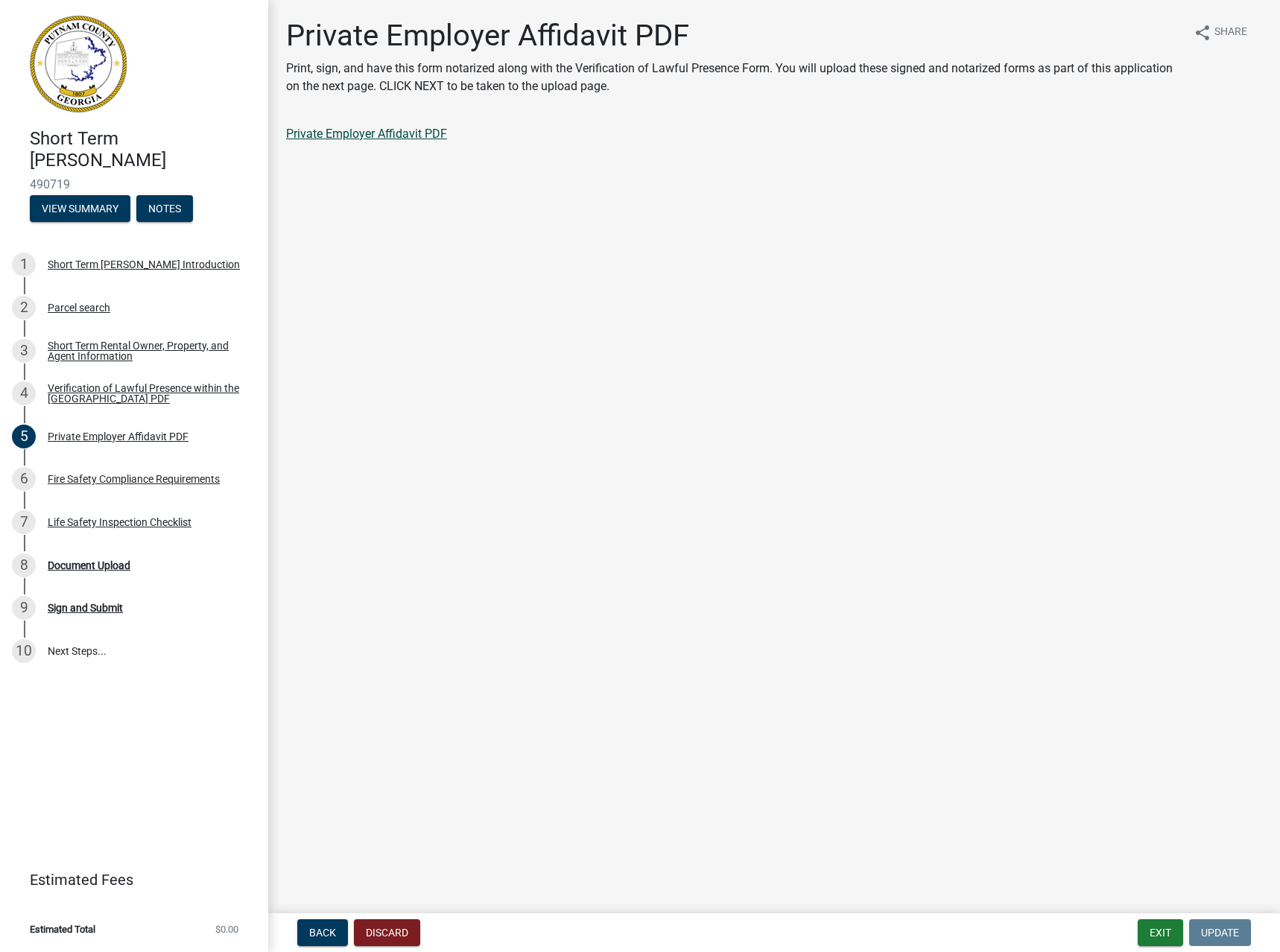
click at [437, 138] on link "Private Employer Affidavit PDF" at bounding box center [366, 134] width 161 height 14
click at [94, 517] on div "Life Safety Inspection Checklist" at bounding box center [120, 522] width 144 height 11
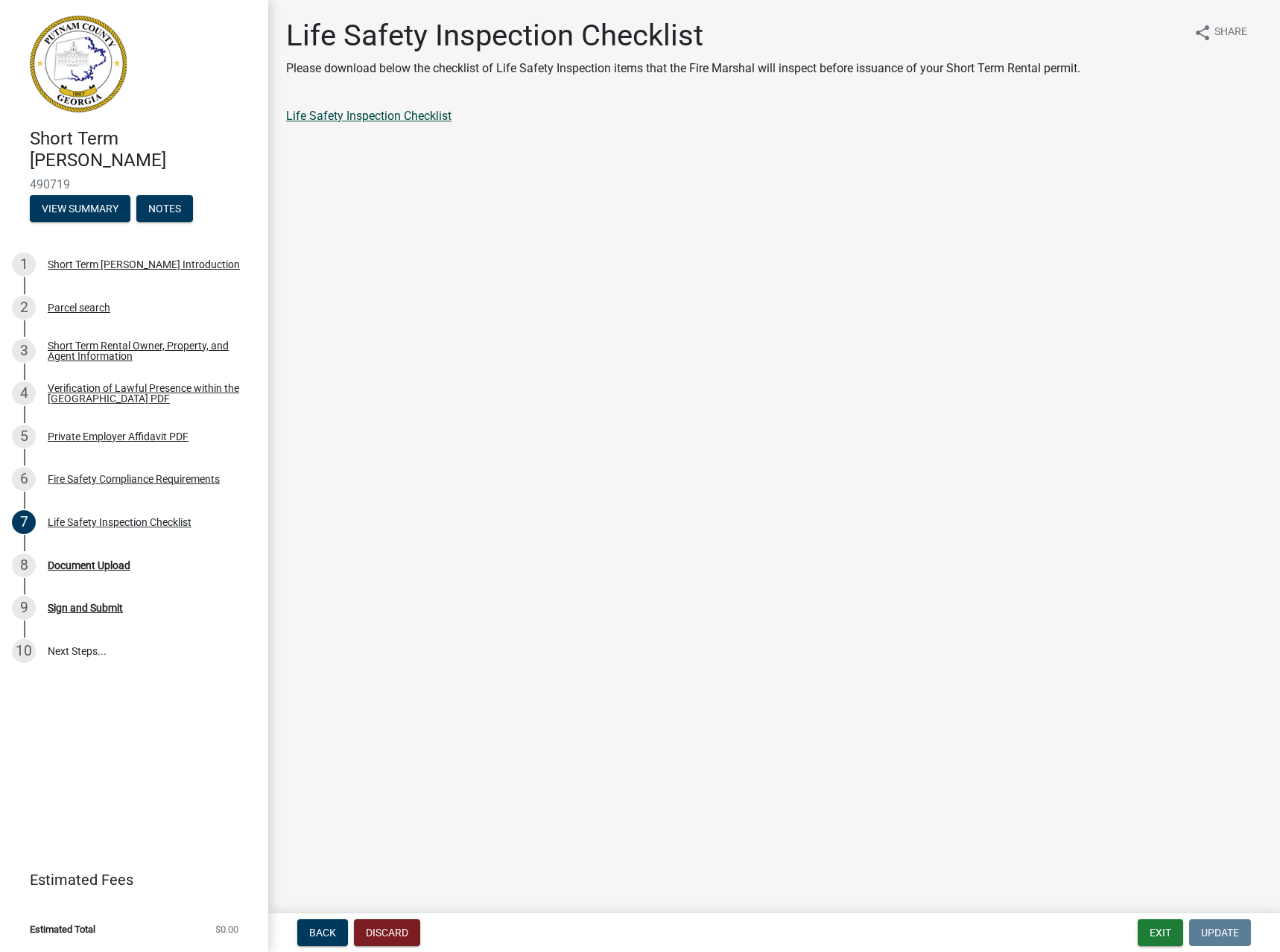
click at [370, 118] on link "Life Safety Inspection Checklist" at bounding box center [368, 116] width 165 height 14
click at [124, 483] on div "Fire Safety Compliance Requirements" at bounding box center [134, 479] width 172 height 11
click at [408, 115] on link "Fire Safety Compliance Requirements" at bounding box center [385, 116] width 198 height 14
click at [1104, 381] on main "Fire Safety Compliance Requirements Please download and read the following comp…" at bounding box center [774, 453] width 1012 height 907
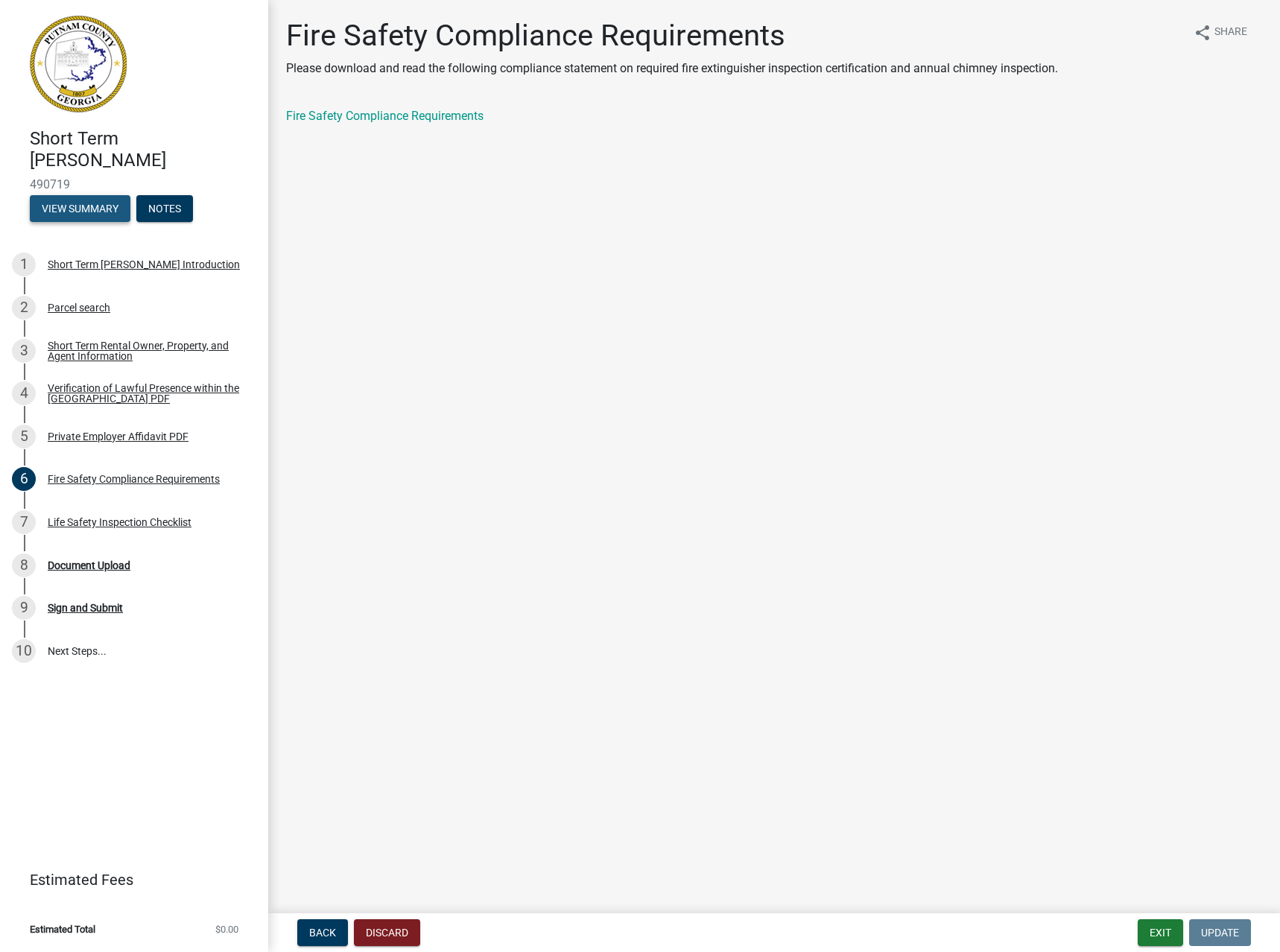
click at [97, 206] on button "View Summary" at bounding box center [80, 208] width 100 height 27
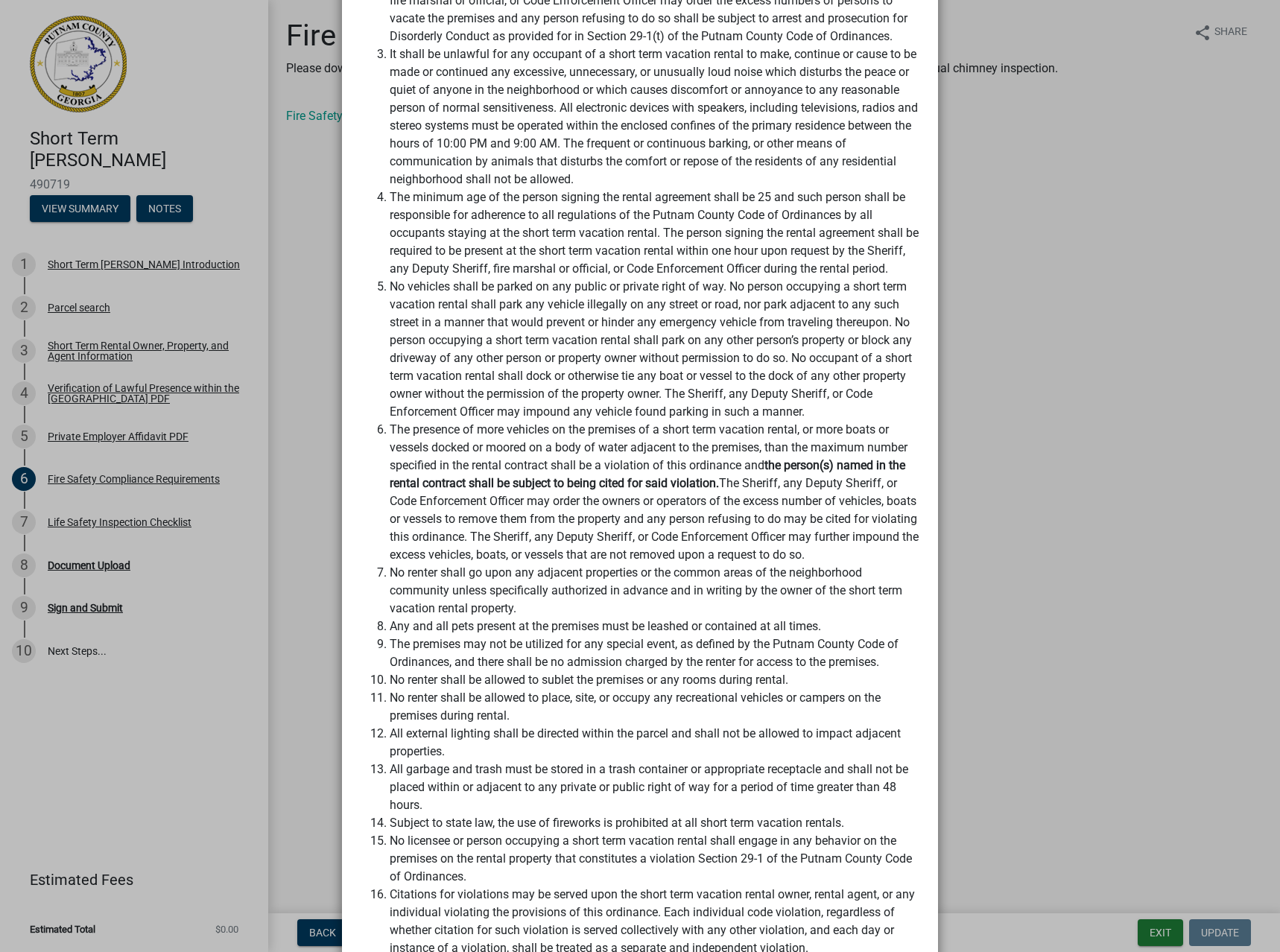
scroll to position [2532, 0]
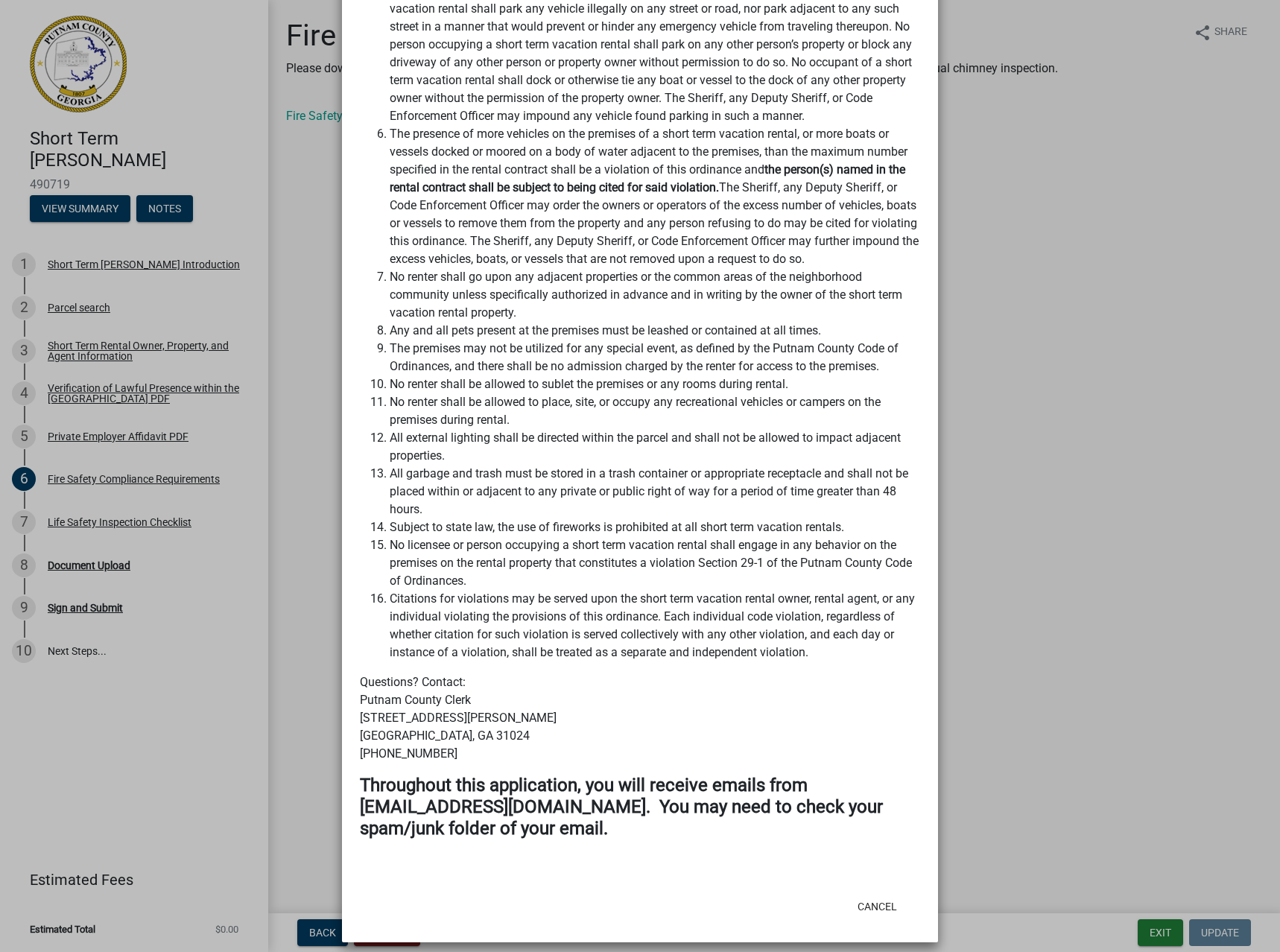
click at [1095, 452] on ngb-modal-window "Summary × Printer Friendly Short Term [PERSON_NAME] Introduction Parcel search …" at bounding box center [640, 476] width 1280 height 952
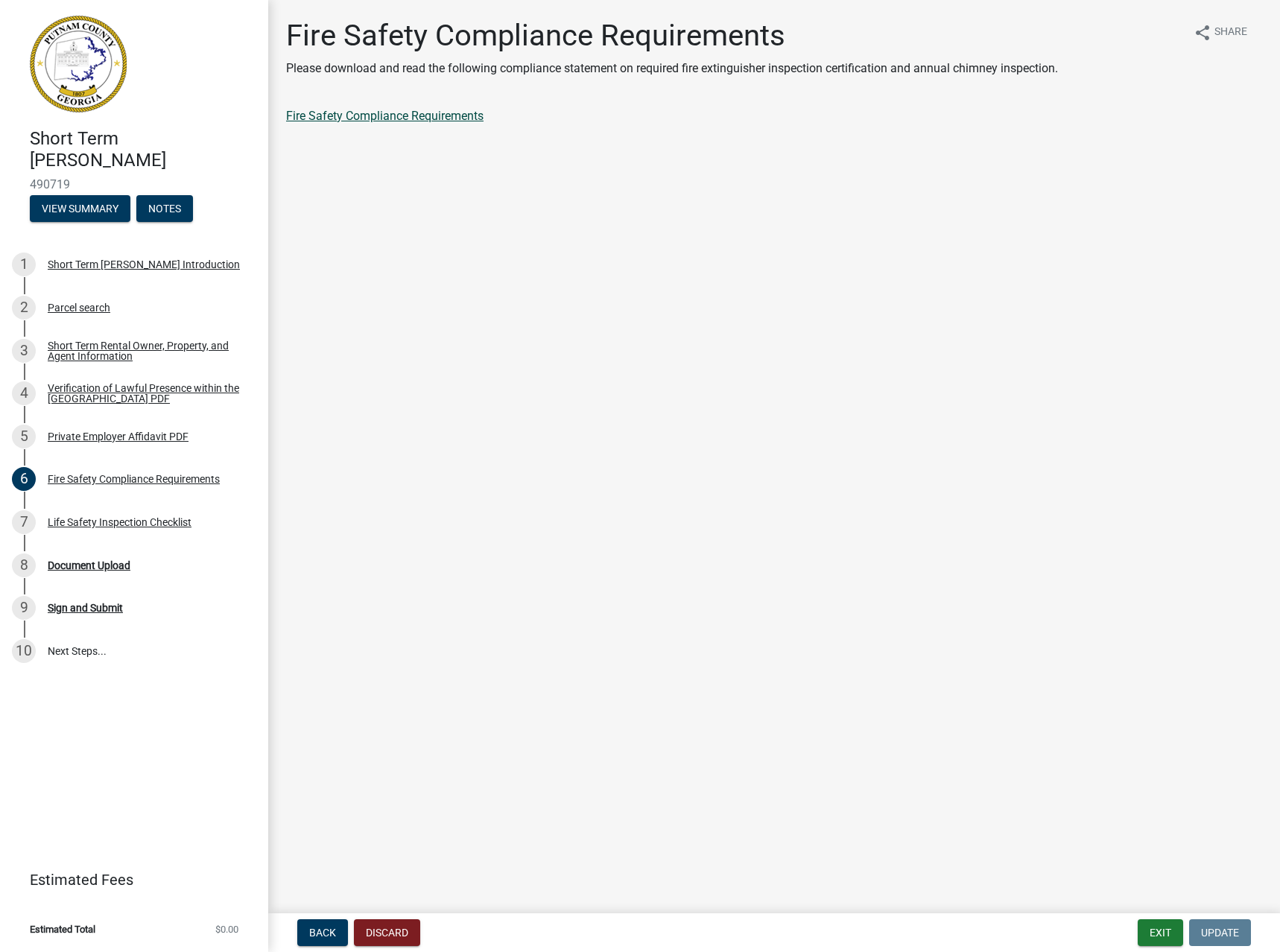
click at [429, 120] on link "Fire Safety Compliance Requirements" at bounding box center [385, 116] width 198 height 14
